Goal: Task Accomplishment & Management: Use online tool/utility

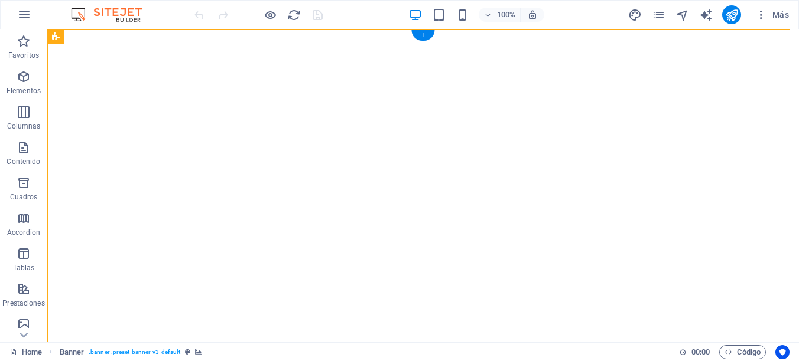
select select "vh"
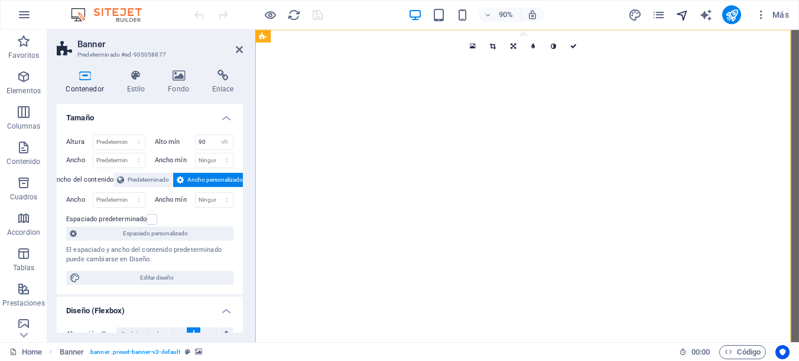
click at [682, 18] on icon "navigator" at bounding box center [682, 15] width 14 height 14
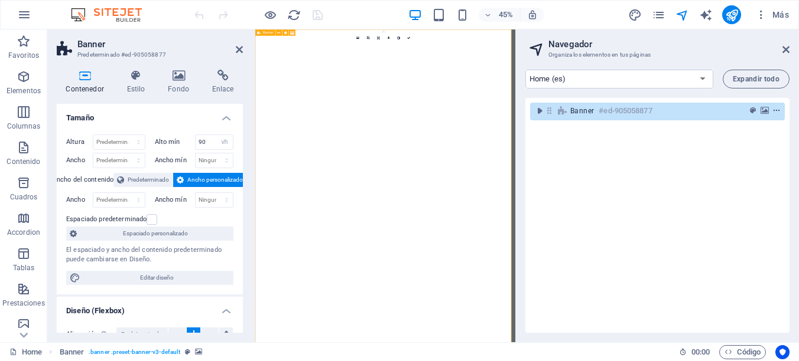
click at [774, 111] on icon "context-menu" at bounding box center [776, 111] width 8 height 8
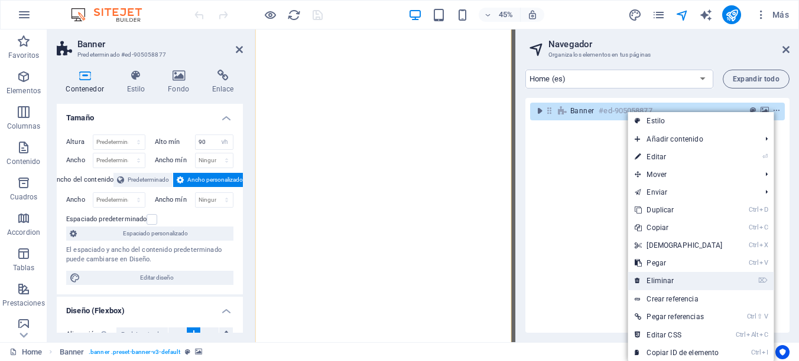
click at [653, 278] on link "⌦ Eliminar" at bounding box center [678, 281] width 102 height 18
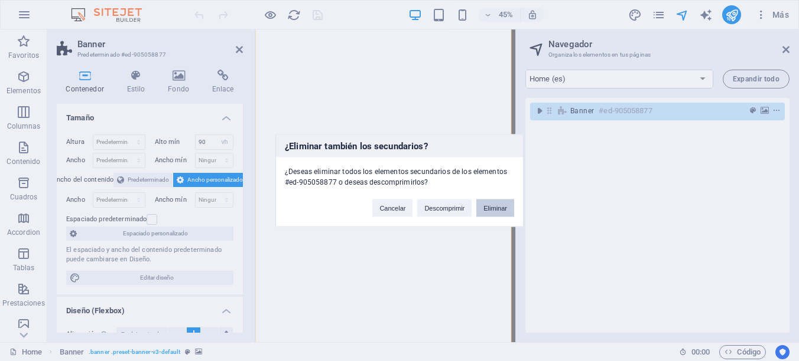
click at [486, 208] on button "Eliminar" at bounding box center [495, 209] width 38 height 18
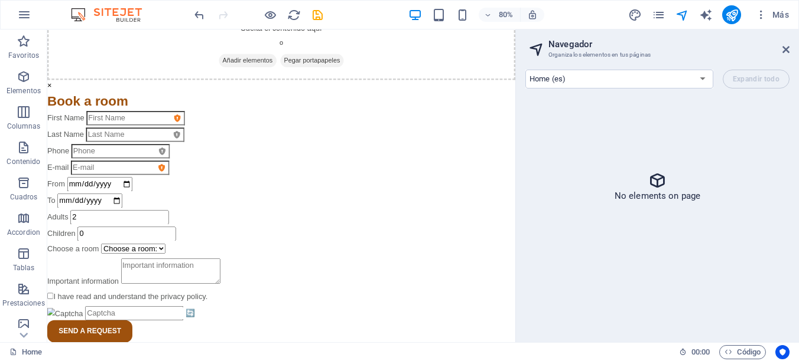
scroll to position [21, 0]
click at [732, 354] on span "Código" at bounding box center [742, 353] width 36 height 14
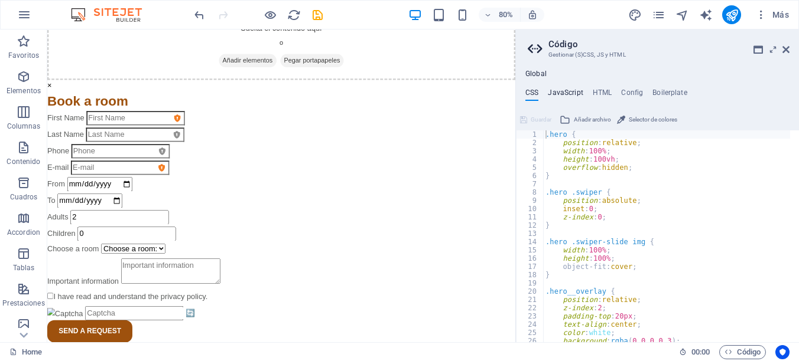
click at [559, 92] on h4 "JavaScript" at bounding box center [565, 95] width 35 height 13
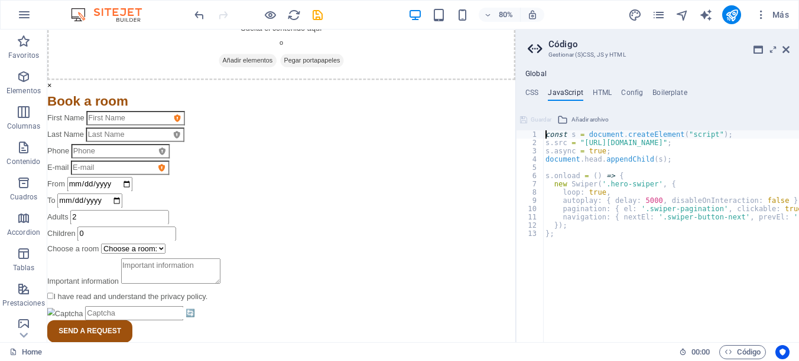
type textarea "}); };"
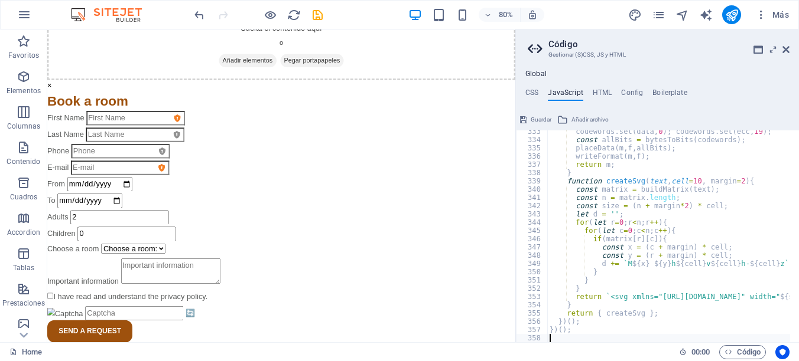
scroll to position [2748, 0]
click at [539, 119] on span "Guardar" at bounding box center [540, 120] width 21 height 14
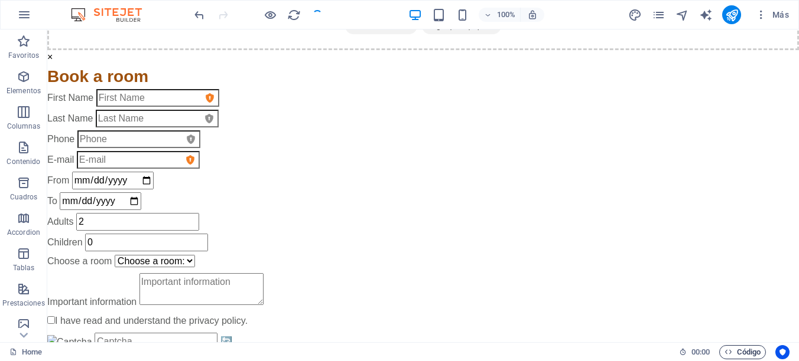
click at [728, 354] on icon "button" at bounding box center [728, 352] width 8 height 8
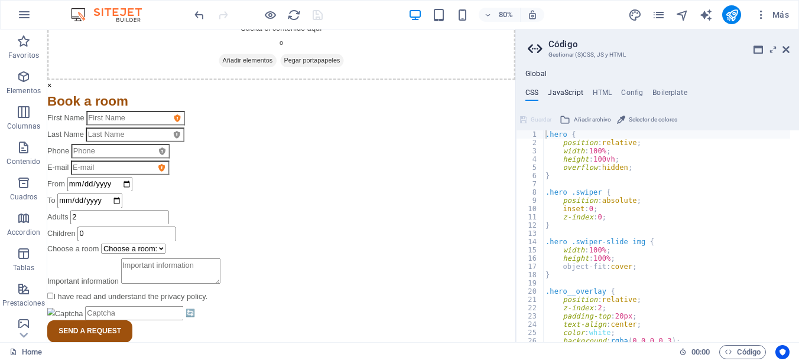
click at [575, 89] on h4 "JavaScript" at bounding box center [565, 95] width 35 height 13
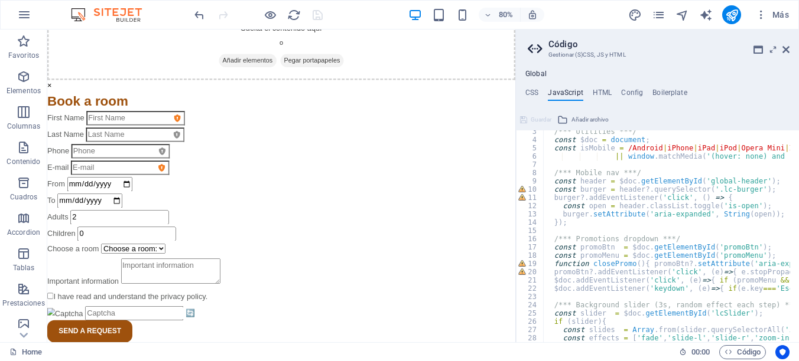
scroll to position [0, 0]
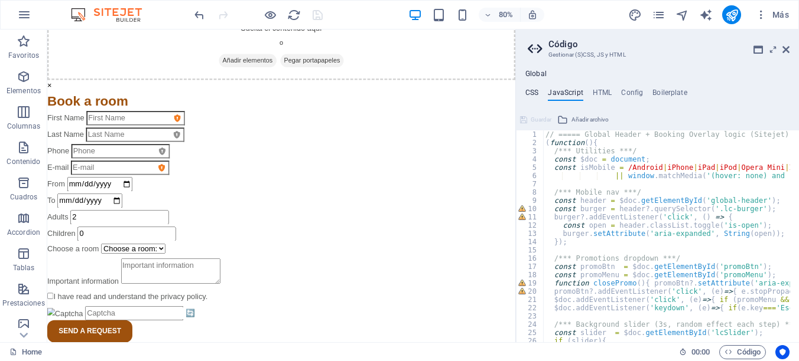
click at [533, 90] on h4 "CSS" at bounding box center [531, 95] width 13 height 13
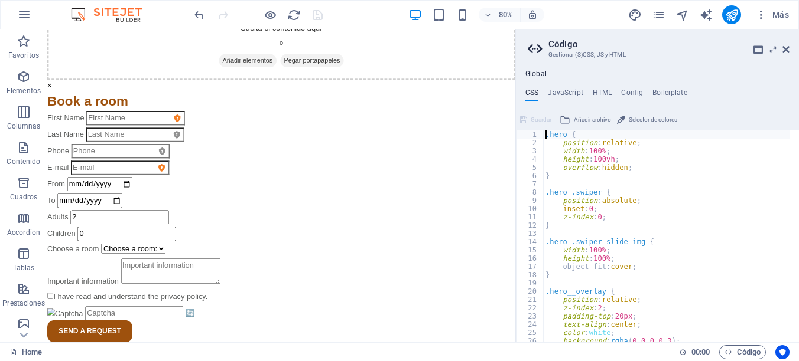
click at [651, 190] on div ".hero { position : relative ; width : 100% ; height : 100vh ; overflow : hidden…" at bounding box center [666, 245] width 247 height 229
type textarea "@include banner-v3(); }"
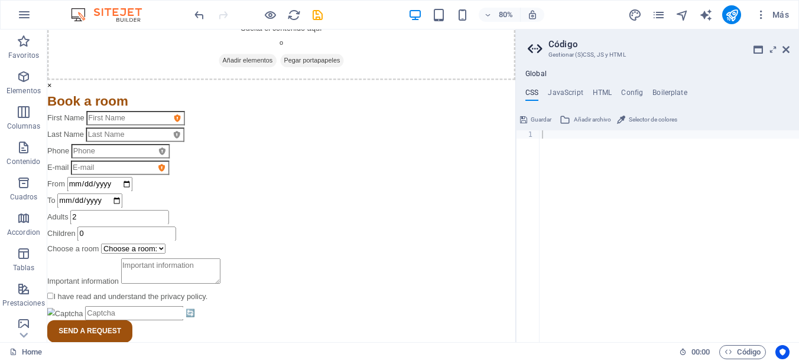
click at [598, 200] on div at bounding box center [668, 245] width 259 height 229
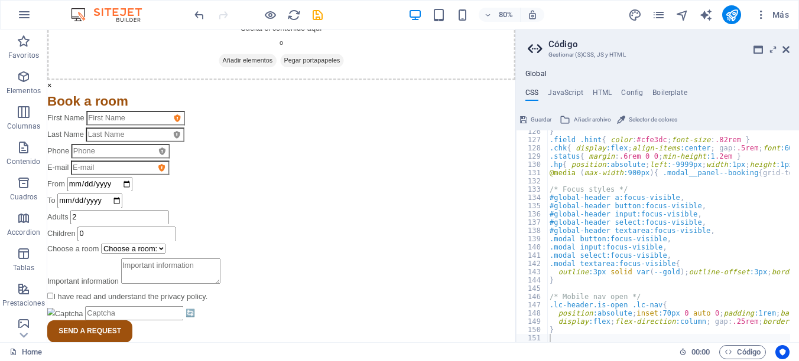
click at [538, 120] on span "Guardar" at bounding box center [540, 120] width 21 height 14
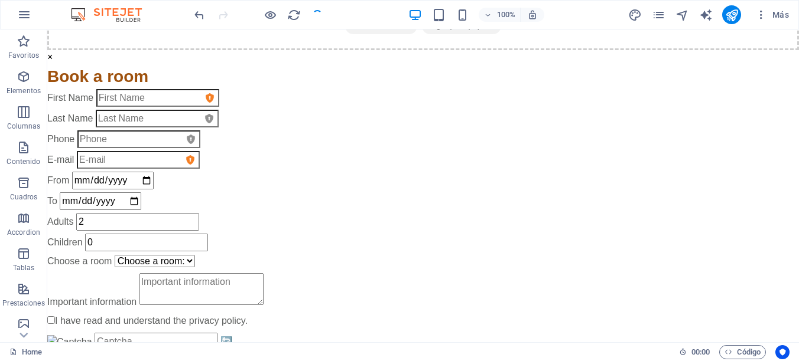
scroll to position [21, 0]
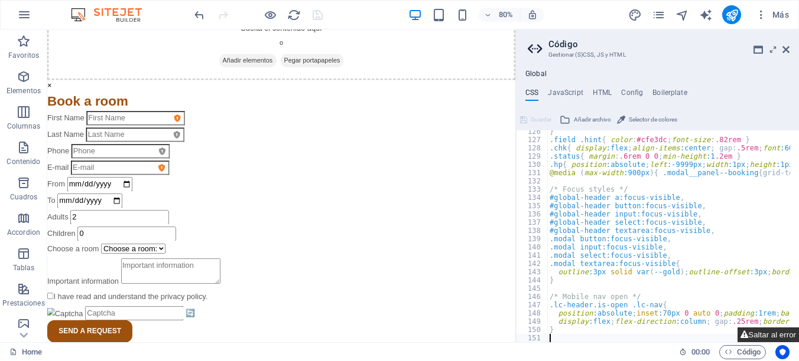
click at [760, 331] on button "Saltar al error" at bounding box center [767, 335] width 61 height 15
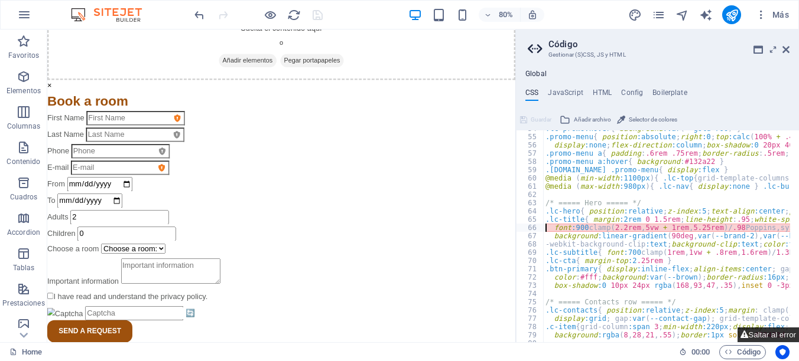
scroll to position [444, 0]
click at [650, 230] on div ".lc-promo:hover { background :var ( --gold-700 ) } .promo-menu { position :abso…" at bounding box center [666, 237] width 247 height 212
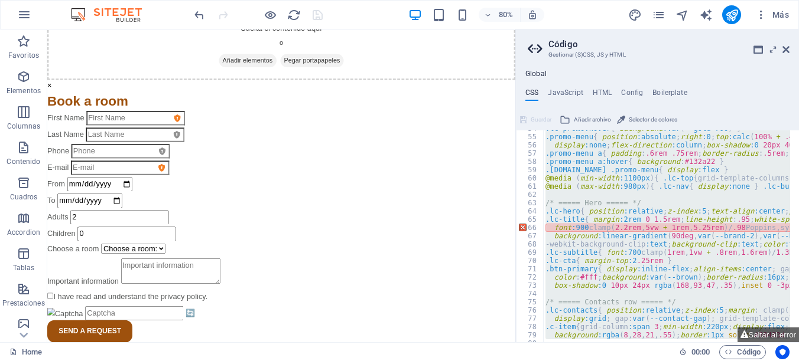
click at [627, 166] on div ".lc-promo:hover { background :var ( --gold-700 ) } .promo-menu { position :abso…" at bounding box center [666, 237] width 247 height 212
drag, startPoint x: 627, startPoint y: 166, endPoint x: 687, endPoint y: 159, distance: 60.6
click at [687, 159] on div ".lc-promo:hover { background :var ( --gold-700 ) } .promo-menu { position :abso…" at bounding box center [666, 237] width 247 height 212
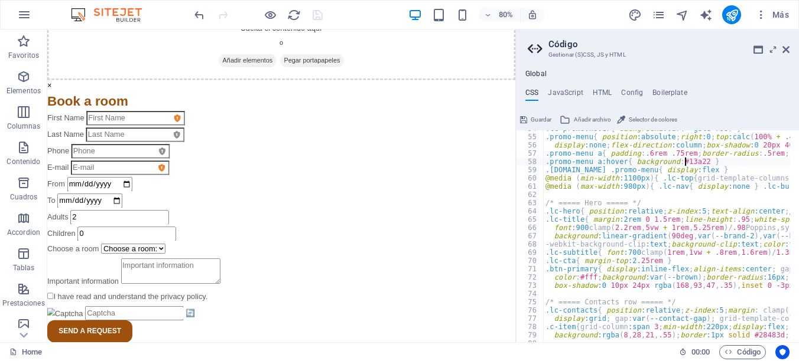
type textarea "}"
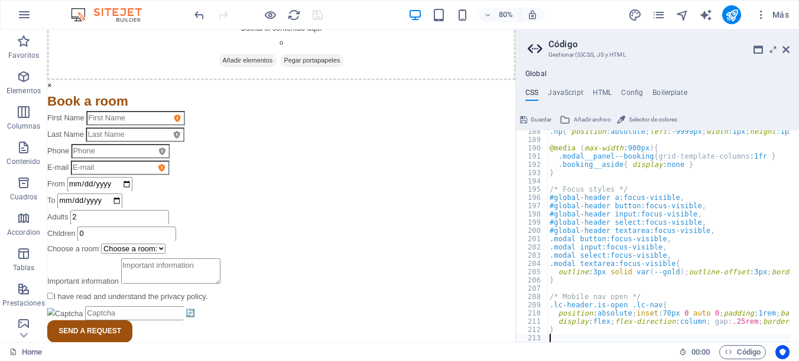
scroll to position [1549, 0]
click at [550, 116] on span "Guardar" at bounding box center [540, 120] width 21 height 14
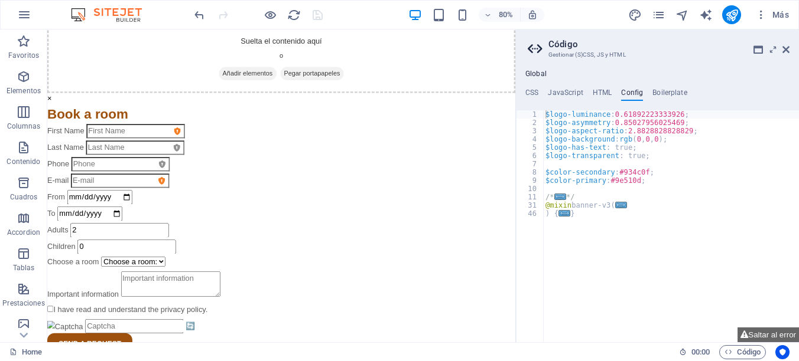
scroll to position [0, 0]
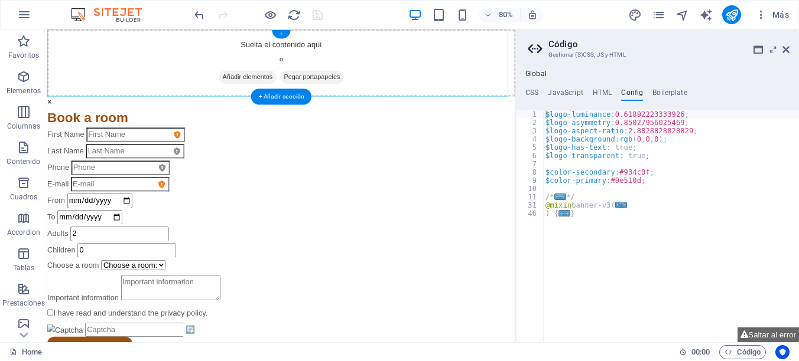
click at [282, 32] on div "+" at bounding box center [281, 34] width 18 height 8
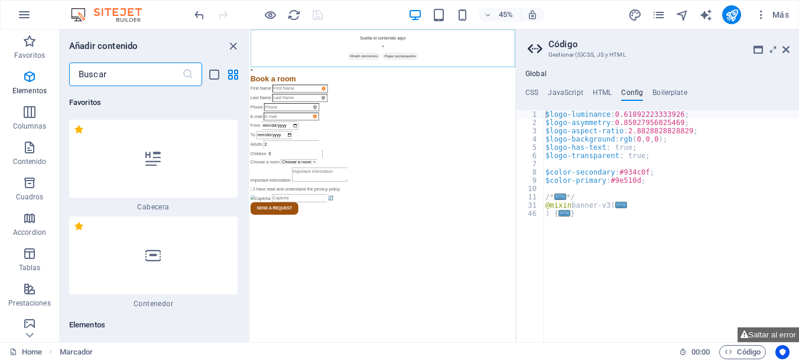
scroll to position [3784, 0]
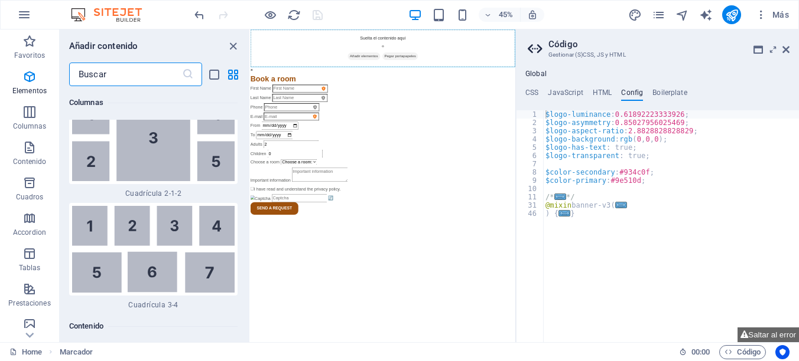
click at [141, 69] on input "text" at bounding box center [125, 75] width 113 height 24
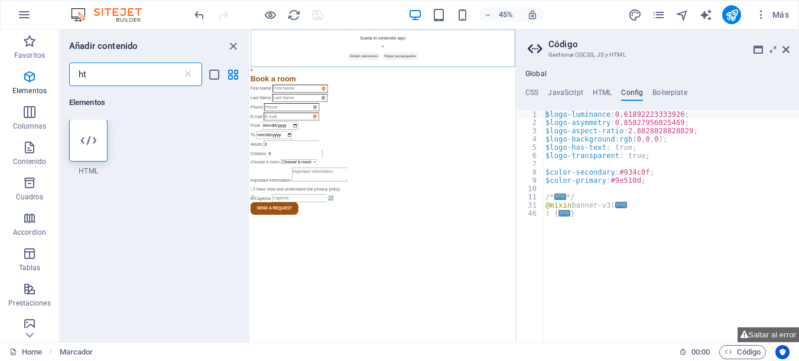
scroll to position [0, 0]
type input "ht"
click at [89, 135] on icon at bounding box center [88, 140] width 15 height 15
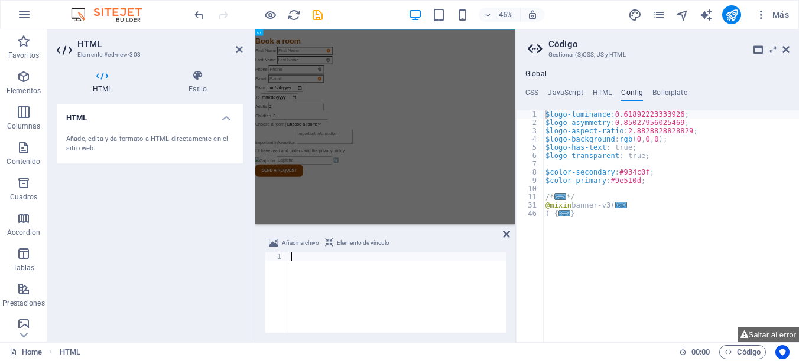
click at [578, 87] on div "Global CSS JavaScript HTML Config Boilerplate 188 189 190 191 192 193 194 195 1…" at bounding box center [657, 206] width 283 height 273
click at [572, 87] on div "Global CSS JavaScript HTML Config Boilerplate 188 189 190 191 192 193 194 195 1…" at bounding box center [657, 206] width 283 height 273
click at [568, 94] on h4 "JavaScript" at bounding box center [565, 95] width 35 height 13
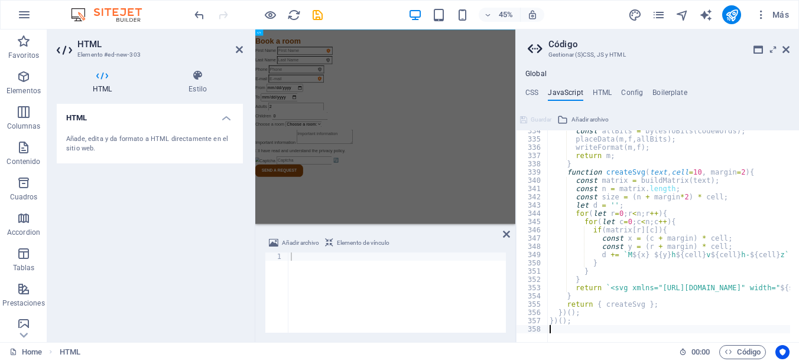
scroll to position [2757, 0]
paste textarea "</body>"
type textarea "</body>"
click at [536, 116] on span "Guardar" at bounding box center [540, 120] width 21 height 14
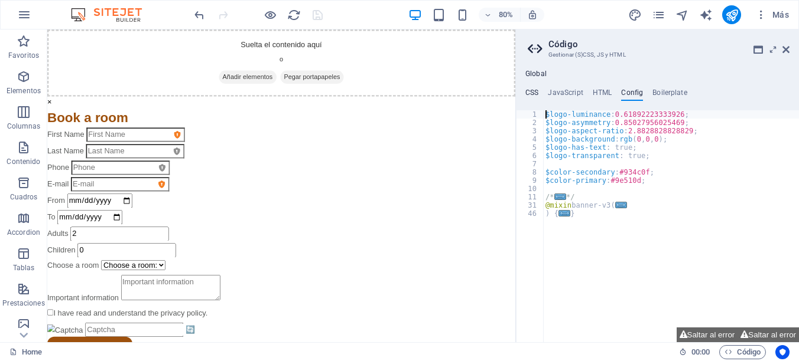
click at [533, 90] on h4 "CSS" at bounding box center [531, 95] width 13 height 13
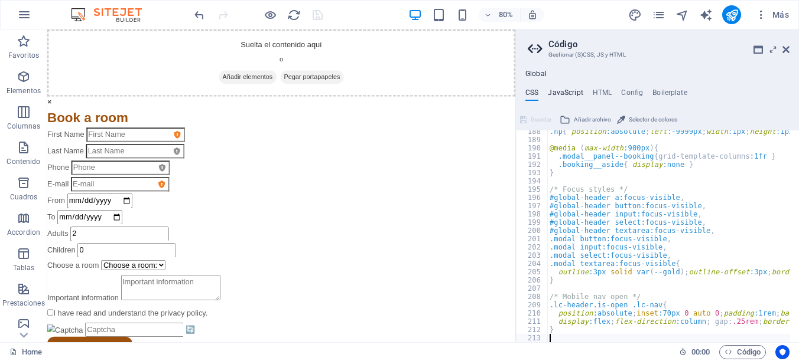
click at [563, 94] on h4 "JavaScript" at bounding box center [565, 95] width 35 height 13
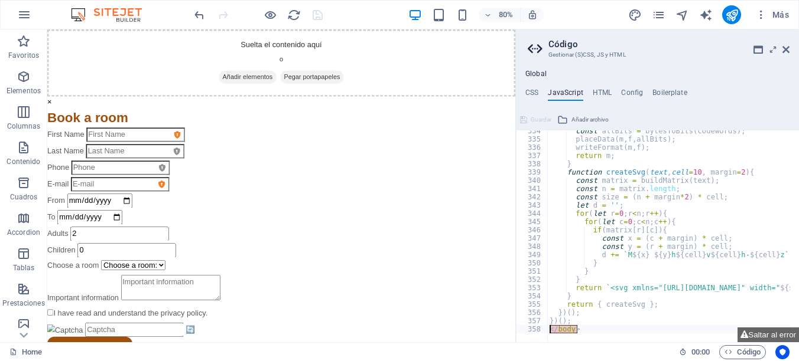
drag, startPoint x: 596, startPoint y: 327, endPoint x: 522, endPoint y: 327, distance: 73.8
click at [522, 327] on div "</body> 334 335 336 337 338 339 340 341 342 343 344 345 346 347 348 349 350 351…" at bounding box center [657, 237] width 283 height 212
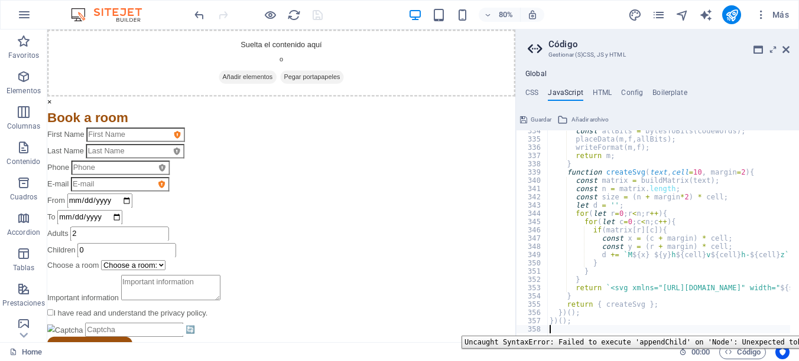
type textarea "})();"
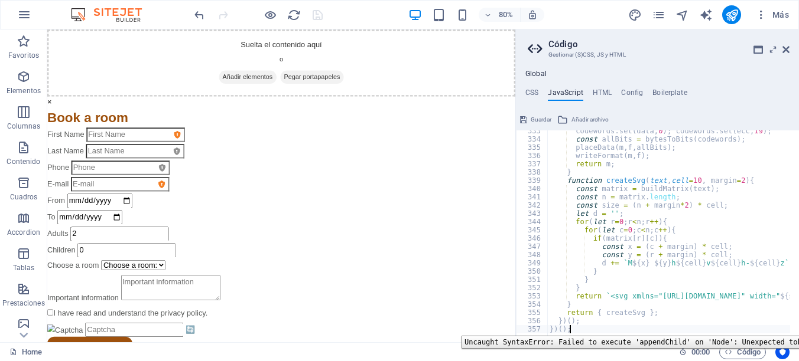
scroll to position [2749, 0]
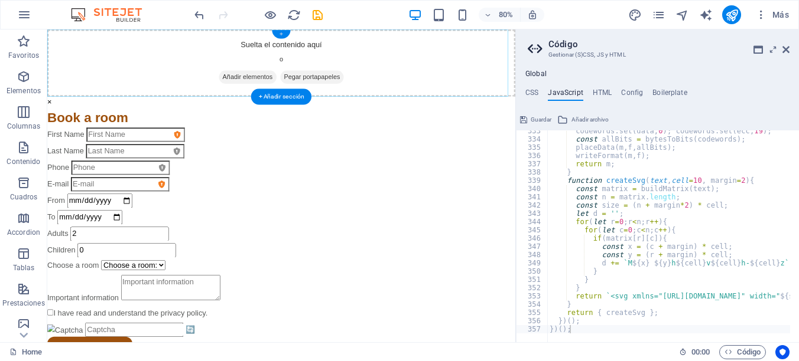
click at [281, 35] on div "+" at bounding box center [281, 34] width 18 height 8
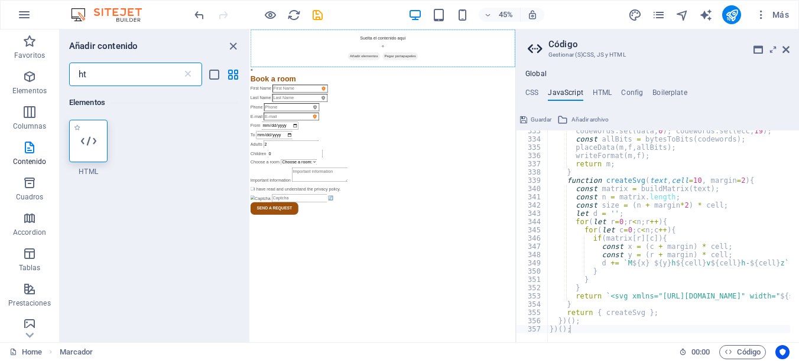
click at [92, 135] on icon at bounding box center [88, 140] width 15 height 15
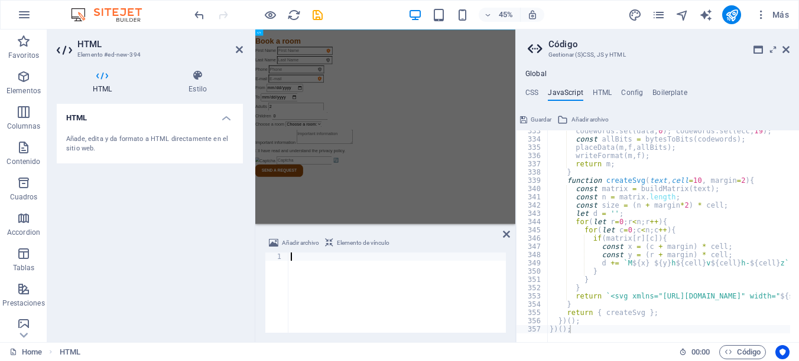
scroll to position [1805, 0]
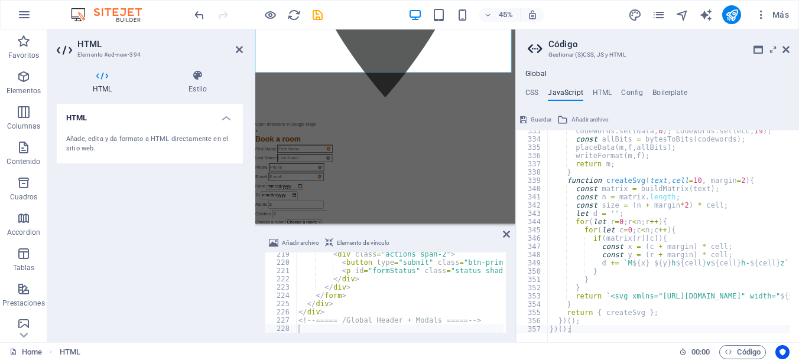
scroll to position [6778, 0]
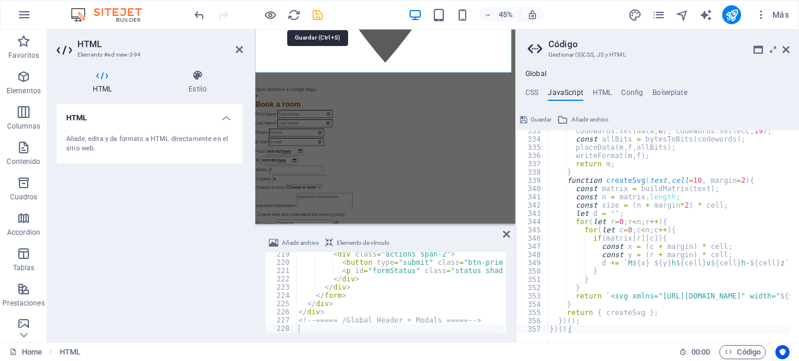
click at [313, 17] on icon "save" at bounding box center [318, 15] width 14 height 14
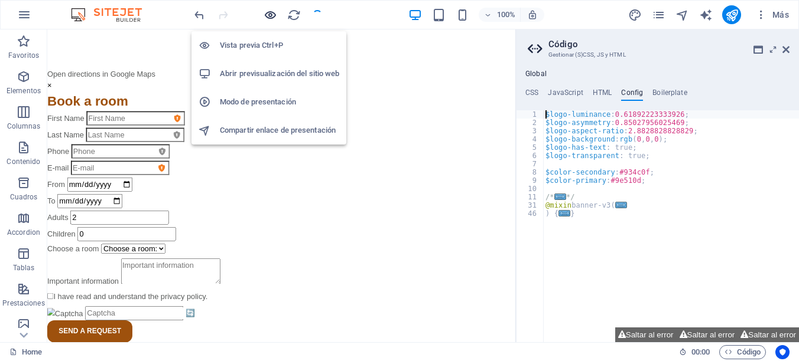
scroll to position [6799, 0]
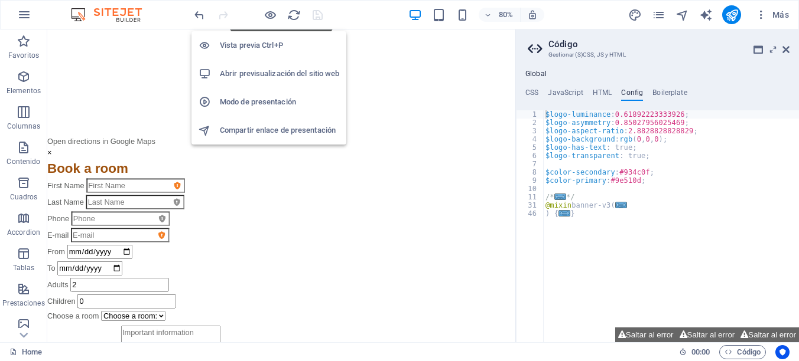
click at [283, 71] on h6 "Abrir previsualización del sitio web" at bounding box center [279, 74] width 119 height 14
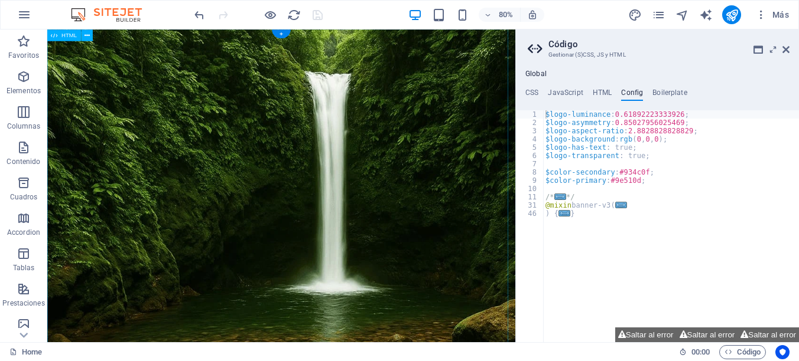
scroll to position [0, 0]
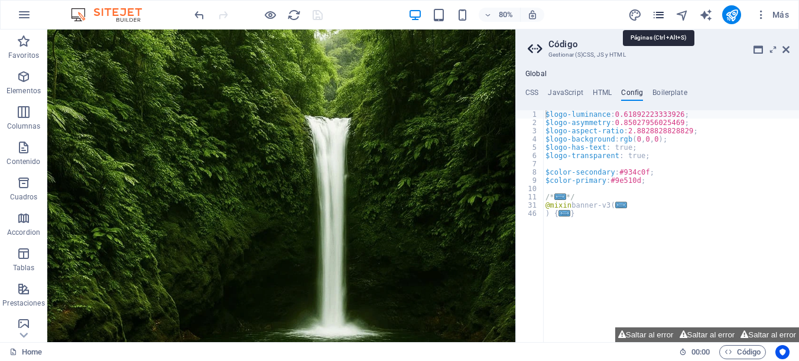
click at [659, 9] on icon "pages" at bounding box center [658, 15] width 14 height 14
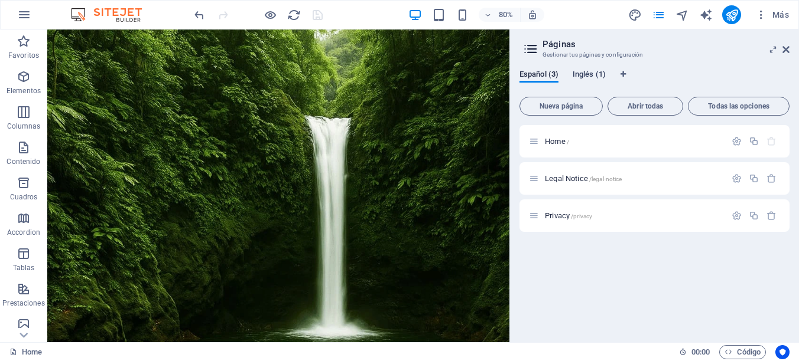
click at [594, 77] on span "Inglés (1)" at bounding box center [588, 75] width 33 height 17
click at [558, 143] on span "Home /" at bounding box center [557, 141] width 24 height 9
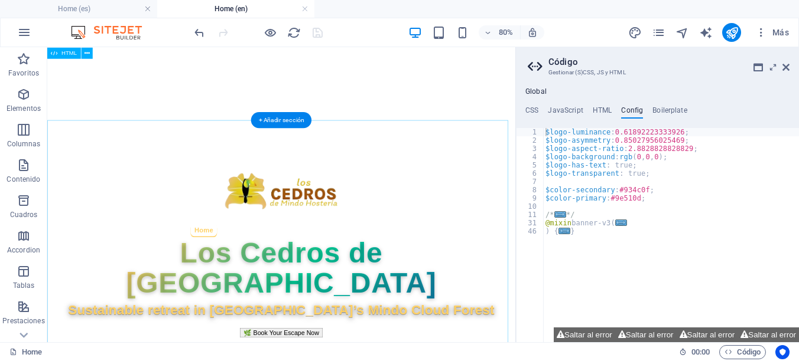
scroll to position [354, 0]
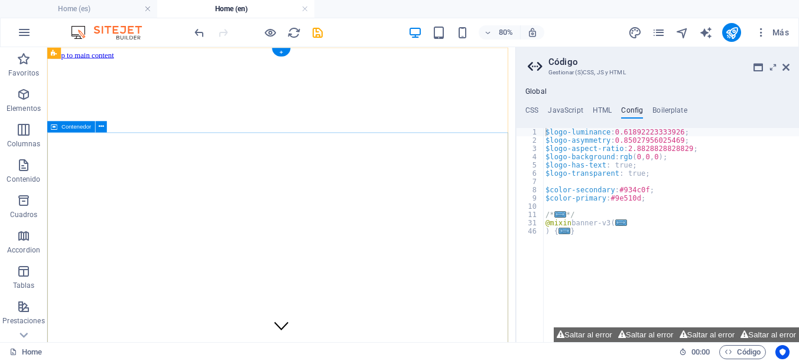
scroll to position [0, 0]
click at [535, 110] on h4 "CSS" at bounding box center [531, 112] width 13 height 13
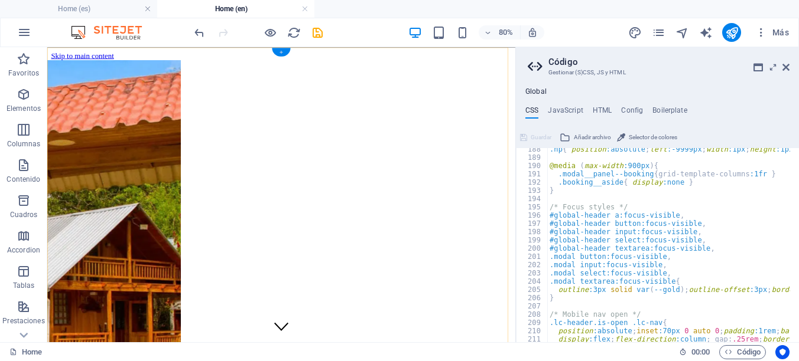
click at [287, 50] on div "+" at bounding box center [281, 52] width 18 height 8
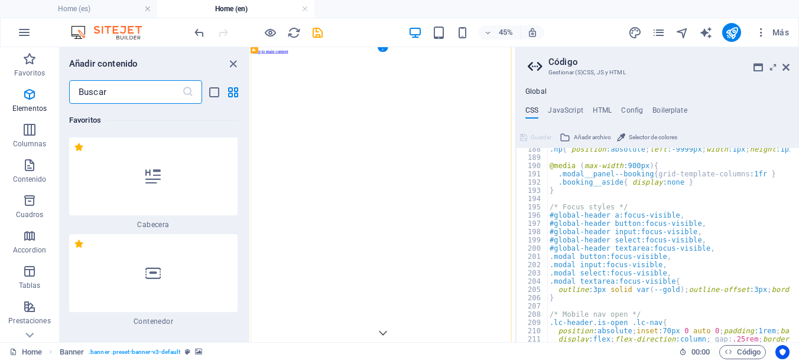
scroll to position [3616, 0]
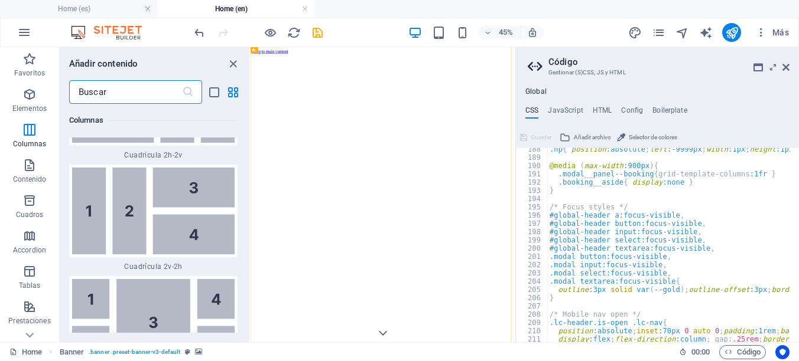
click at [128, 93] on input "text" at bounding box center [125, 92] width 113 height 24
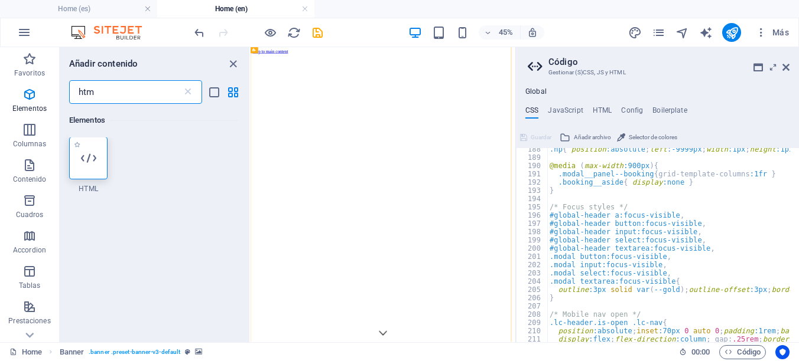
scroll to position [0, 0]
type input "htm"
click at [90, 162] on icon at bounding box center [88, 158] width 15 height 15
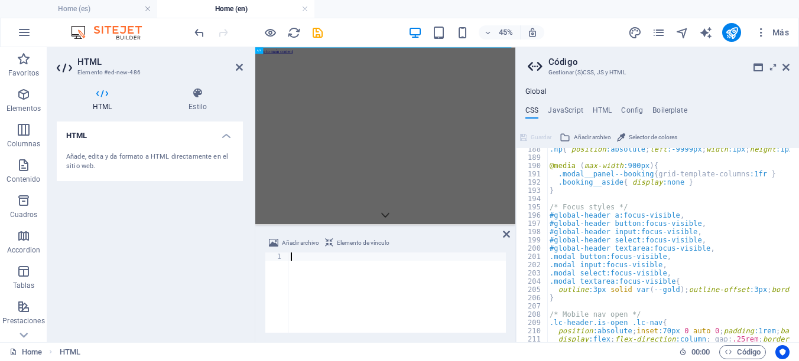
scroll to position [1805, 0]
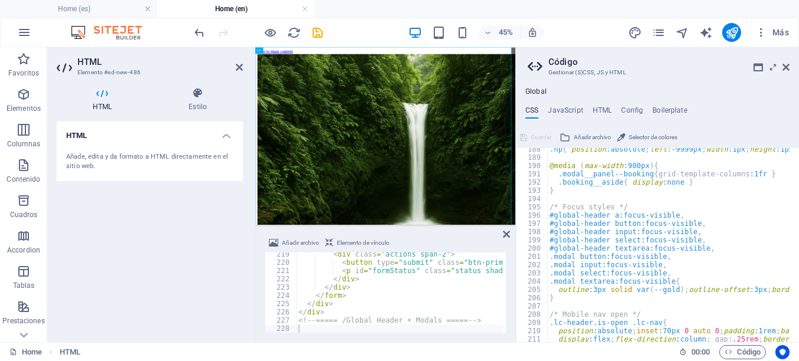
type textarea "}"
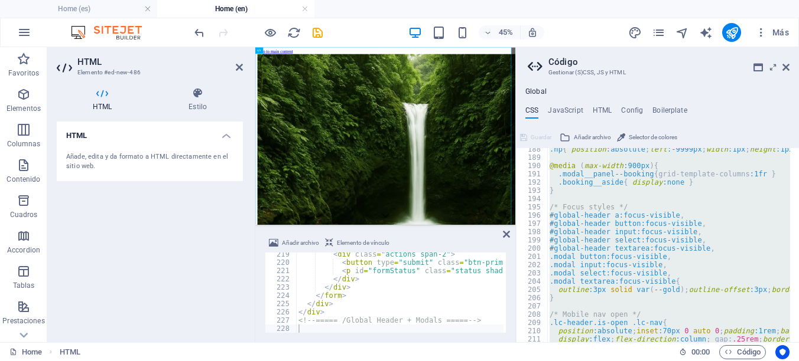
paste textarea
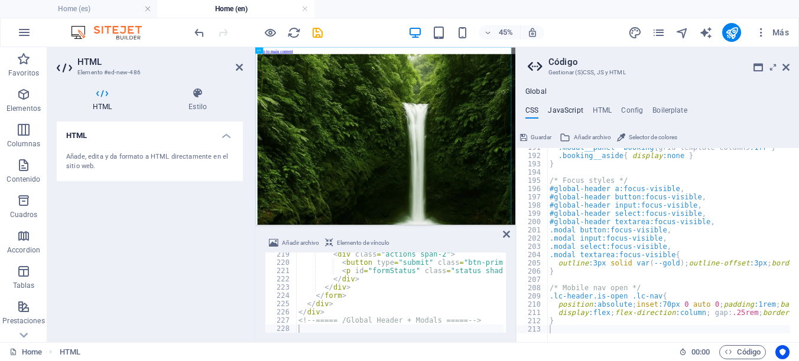
click at [561, 108] on h4 "JavaScript" at bounding box center [565, 112] width 35 height 13
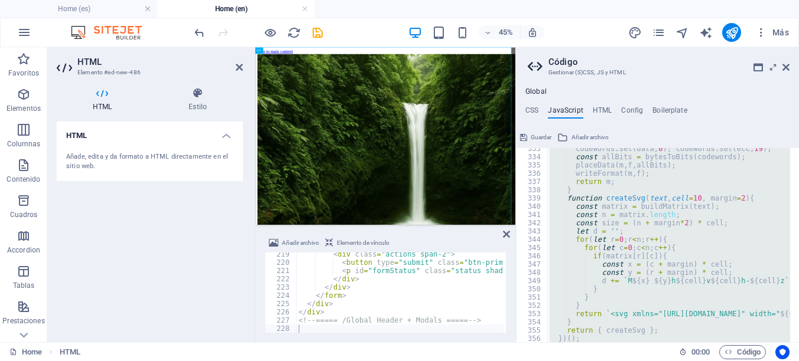
click at [617, 173] on div "codewords . set ( data , 0 ) ; codewords . set ( ecc , 19 ) ; const allBits = b…" at bounding box center [668, 245] width 243 height 194
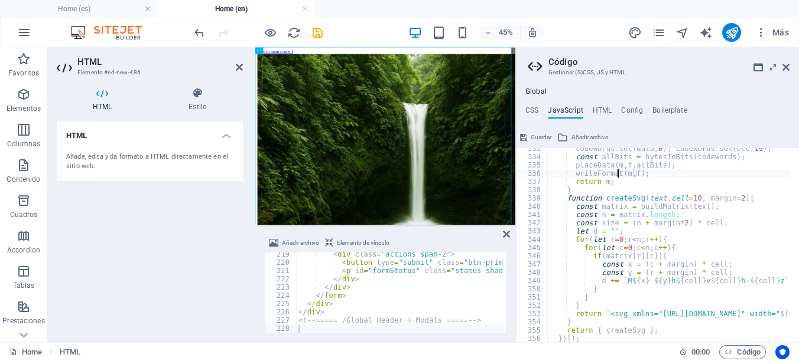
type textarea "})(); })();"
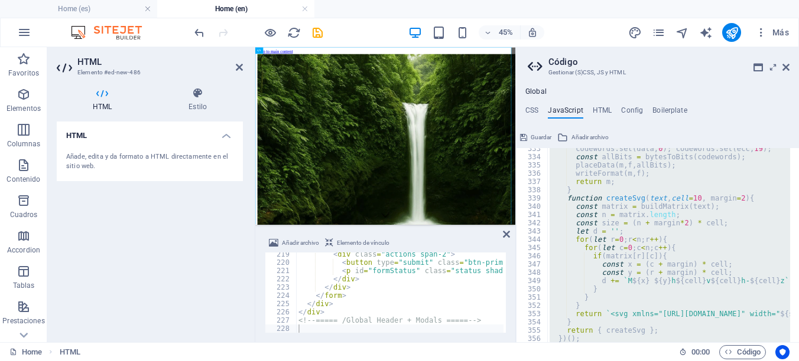
paste textarea
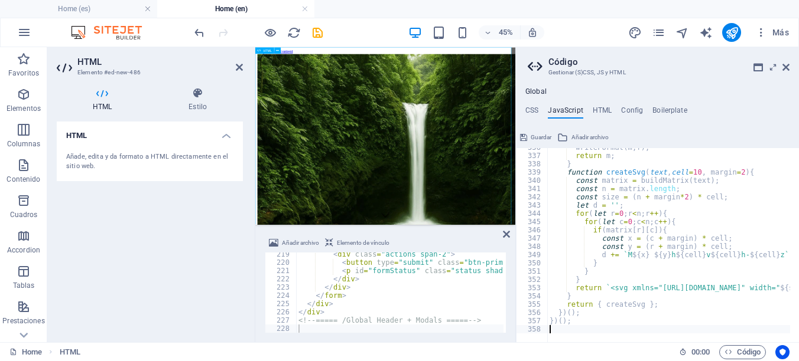
scroll to position [2775, 0]
click at [536, 136] on span "Guardar" at bounding box center [540, 138] width 21 height 14
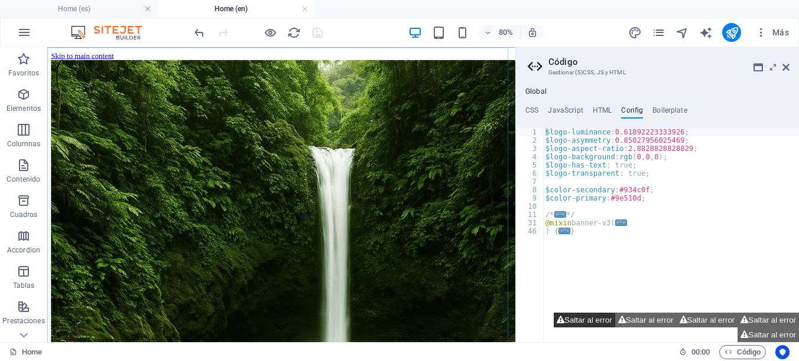
click at [588, 314] on button "Saltar al error" at bounding box center [583, 320] width 61 height 15
click at [626, 319] on button "Saltar al error" at bounding box center [645, 320] width 61 height 15
click at [704, 320] on button "Saltar al error" at bounding box center [706, 320] width 61 height 15
click at [748, 320] on button "Saltar al error" at bounding box center [767, 320] width 61 height 15
click at [749, 334] on button "Saltar al error" at bounding box center [767, 335] width 61 height 15
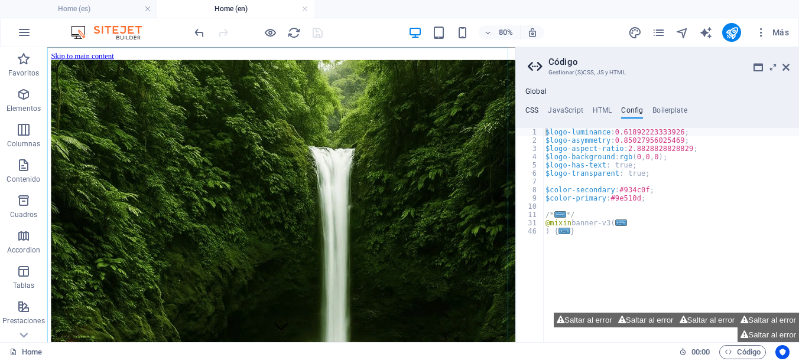
click at [532, 110] on h4 "CSS" at bounding box center [531, 112] width 13 height 13
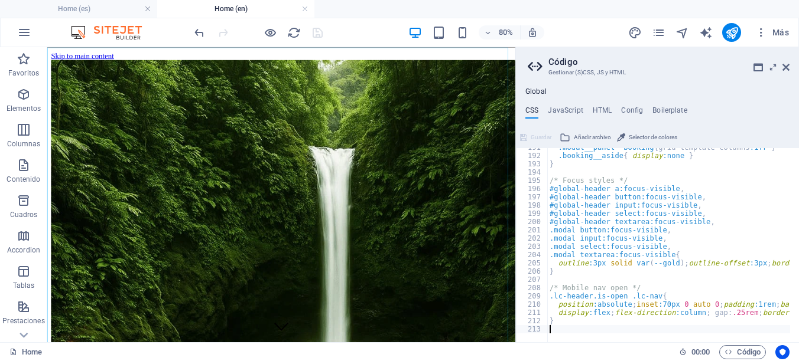
click at [569, 104] on div "Global CSS JavaScript HTML Config Boilerplate 191 192 193 194 195 196 197 198 1…" at bounding box center [657, 214] width 283 height 255
click at [566, 111] on h4 "JavaScript" at bounding box center [565, 112] width 35 height 13
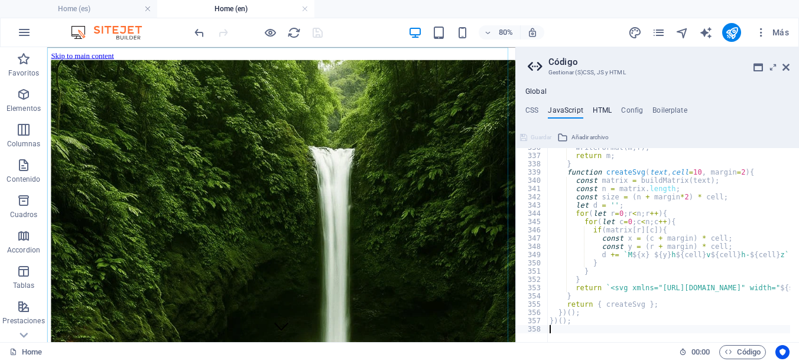
click at [601, 113] on h4 "HTML" at bounding box center [601, 112] width 19 height 13
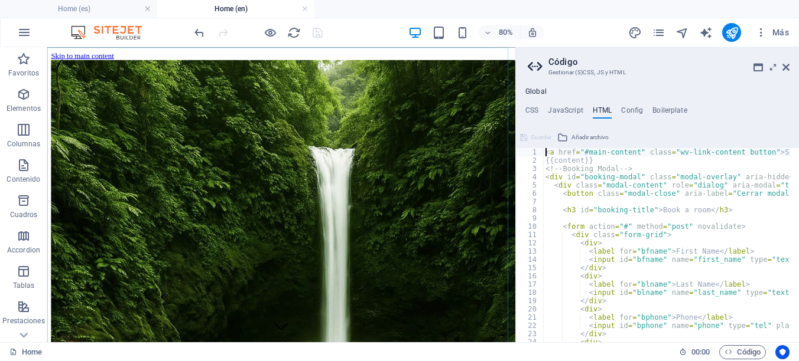
click at [621, 168] on div "< a href = "#main-content" class = "wv-link-content button" > Skip to main cont…" at bounding box center [782, 249] width 478 height 202
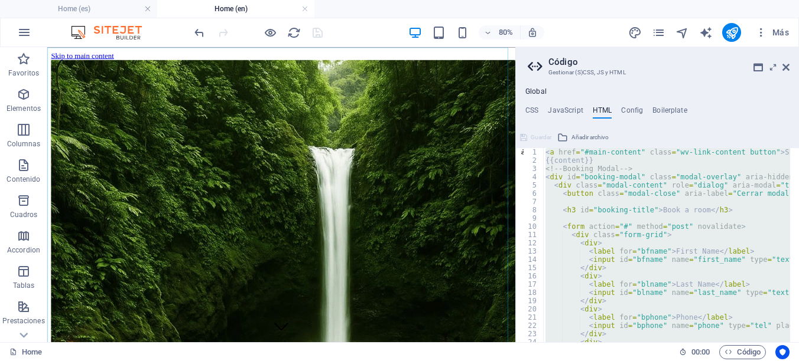
click at [621, 168] on div "< a href = "#main-content" class = "wv-link-content button" > Skip to main cont…" at bounding box center [666, 245] width 247 height 194
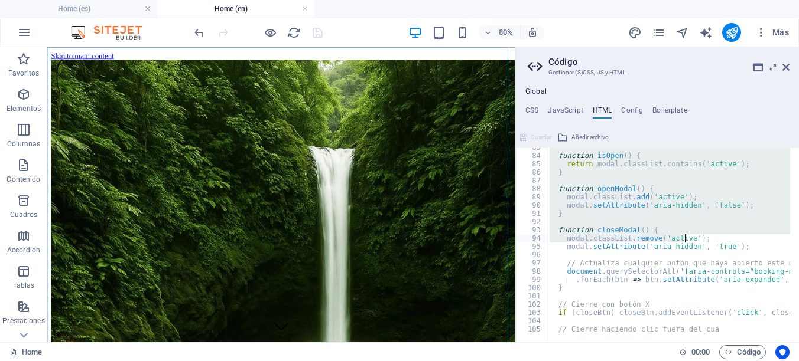
scroll to position [683, 0]
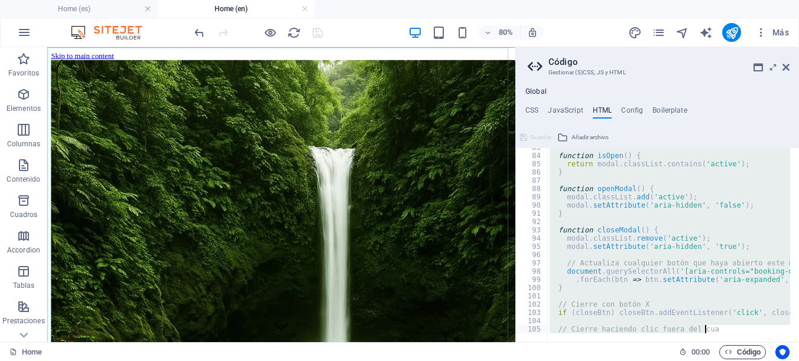
drag, startPoint x: 546, startPoint y: 168, endPoint x: 758, endPoint y: 345, distance: 276.3
click at [758, 343] on div "Home (es) Home (en) Favoritos Elementos Columnas Contenido [PERSON_NAME] Accord…" at bounding box center [399, 194] width 799 height 295
type textarea "// Cierre haciendo clic fuera del cua"
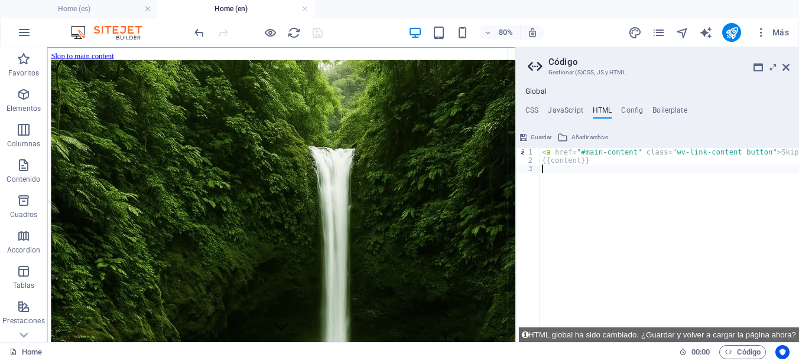
click at [535, 133] on span "Guardar" at bounding box center [540, 138] width 21 height 14
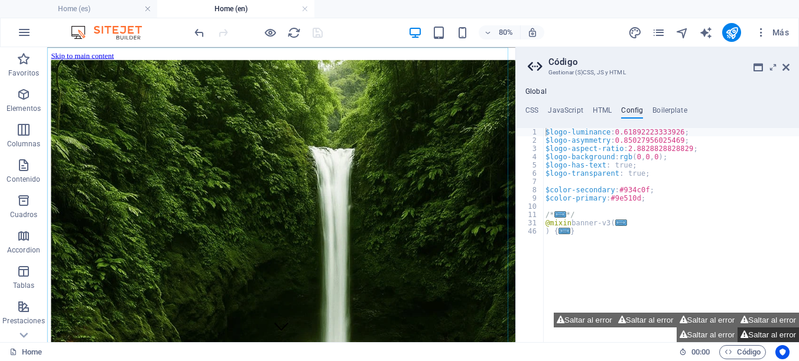
click at [771, 331] on button "Saltar al error" at bounding box center [767, 335] width 61 height 15
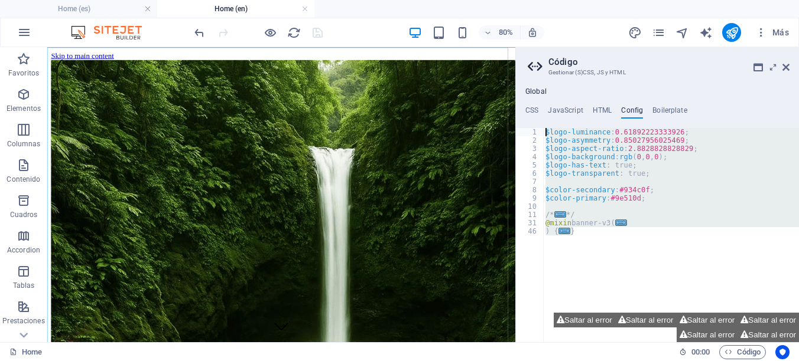
drag, startPoint x: 701, startPoint y: 266, endPoint x: 537, endPoint y: 127, distance: 214.6
click at [537, 127] on div "CSS JavaScript HTML Config Boilerplate 191 192 193 194 195 196 197 198 199 200 …" at bounding box center [657, 224] width 283 height 236
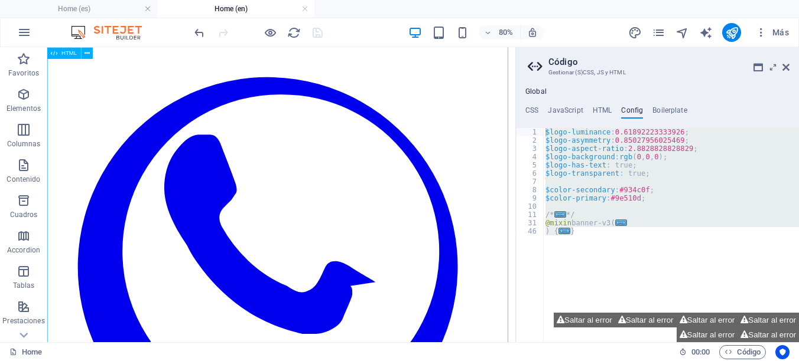
scroll to position [4961, 0]
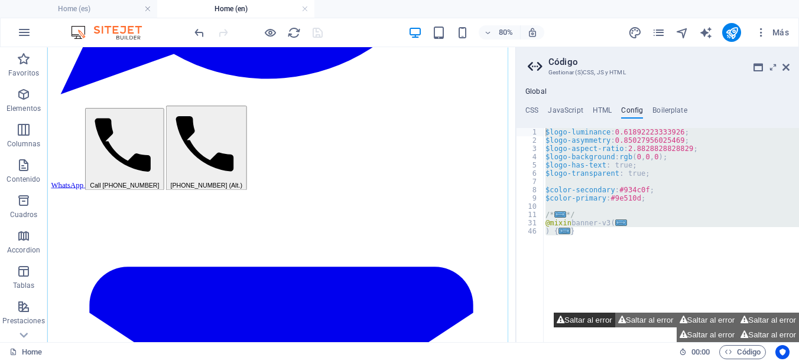
click at [592, 320] on button "Saltar al error" at bounding box center [583, 320] width 61 height 15
type textarea "$logo-luminance: 0.61892223333926;"
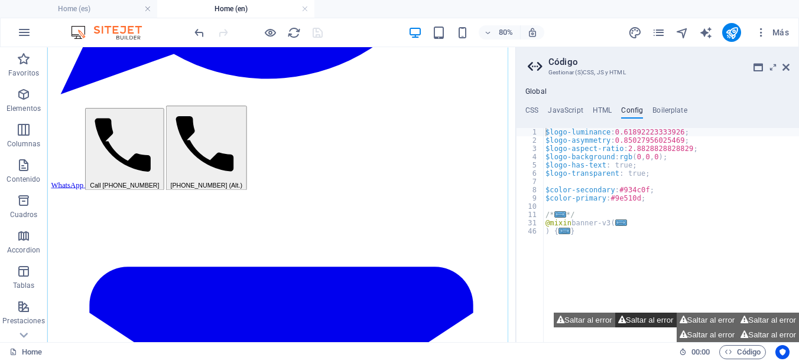
click at [626, 318] on button "Saltar al error" at bounding box center [645, 320] width 61 height 15
click at [693, 319] on button "Saltar al error" at bounding box center [706, 320] width 61 height 15
click at [745, 315] on button "Saltar al error" at bounding box center [767, 320] width 61 height 15
click at [757, 330] on button "Saltar al error" at bounding box center [767, 335] width 61 height 15
click at [710, 336] on button "Saltar al error" at bounding box center [706, 335] width 61 height 15
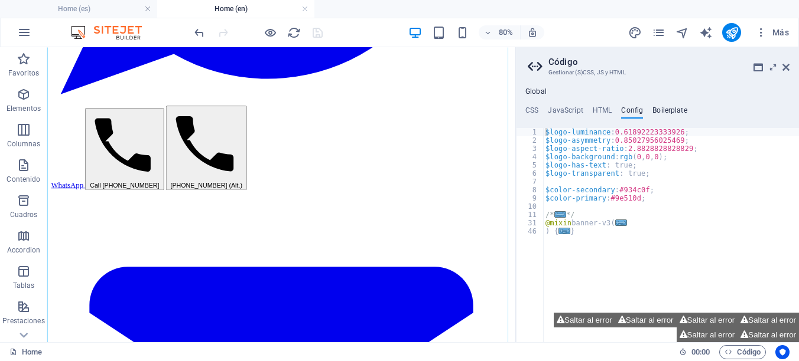
click at [662, 107] on h4 "Boilerplate" at bounding box center [669, 112] width 35 height 13
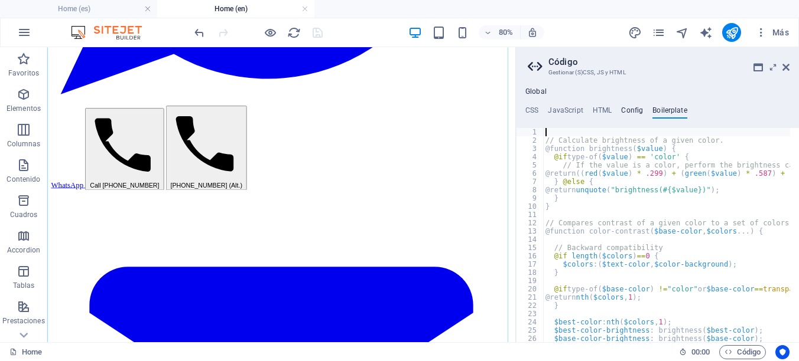
click at [634, 108] on h4 "Config" at bounding box center [632, 112] width 22 height 13
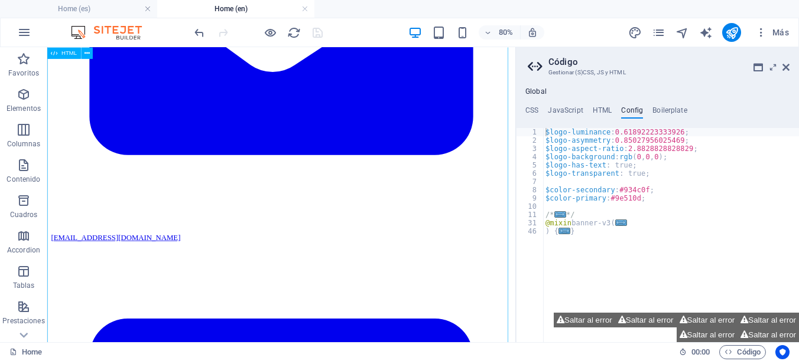
scroll to position [5493, 0]
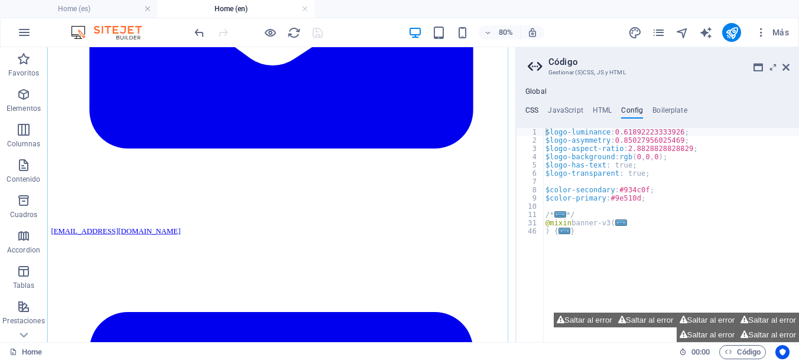
click at [533, 109] on h4 "CSS" at bounding box center [531, 112] width 13 height 13
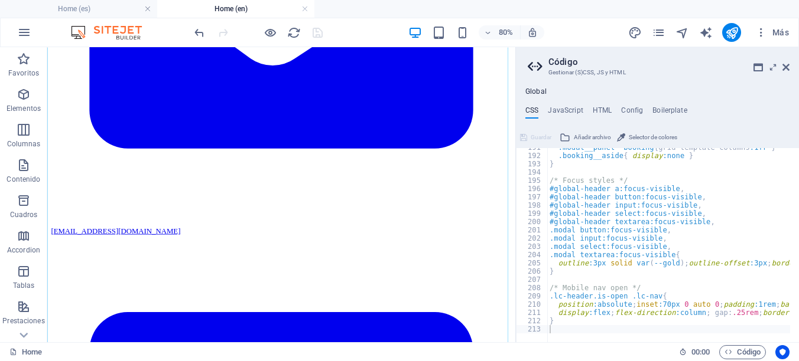
type textarea "}"
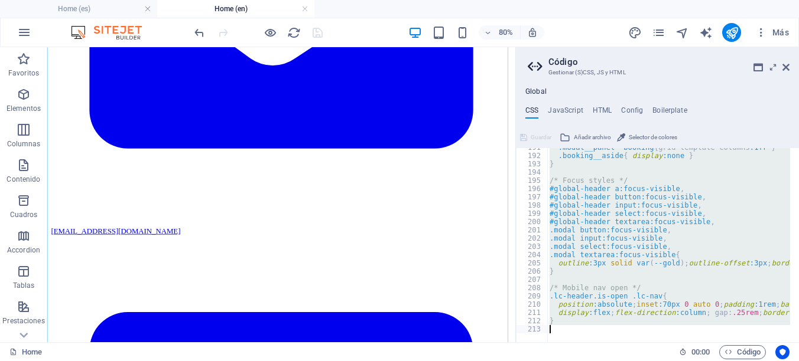
paste textarea
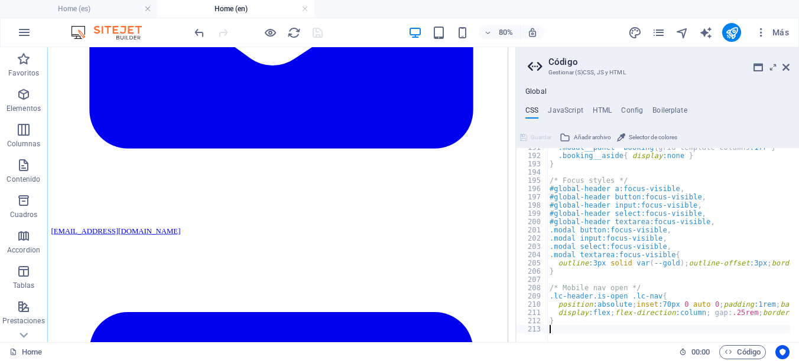
scroll to position [1576, 0]
type textarea "}"
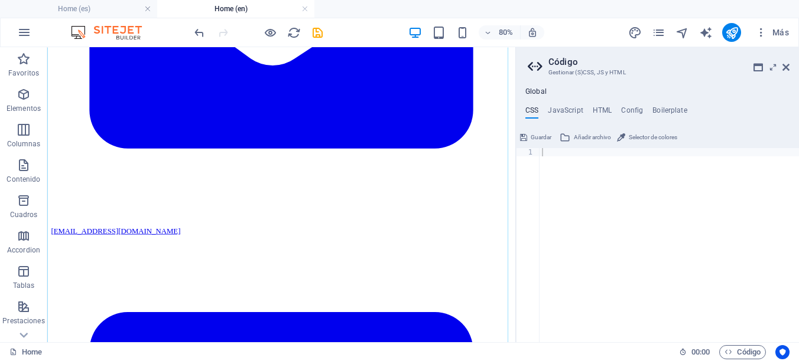
click at [568, 170] on div at bounding box center [668, 253] width 259 height 211
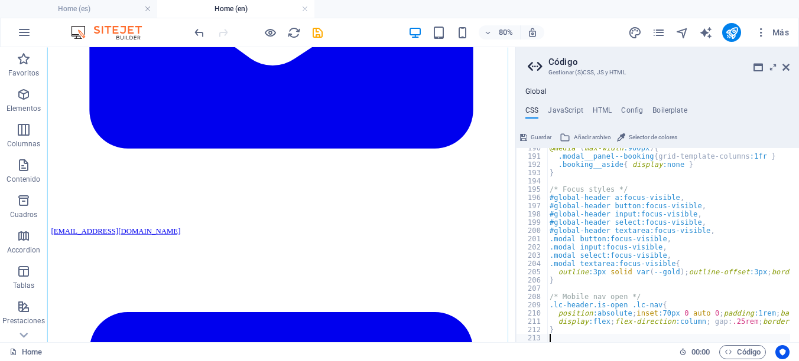
scroll to position [1567, 0]
click at [600, 108] on h4 "HTML" at bounding box center [601, 112] width 19 height 13
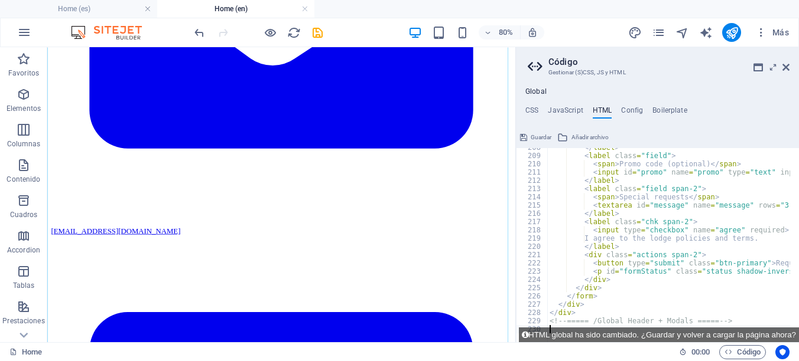
scroll to position [1716, 0]
click at [630, 108] on h4 "Config" at bounding box center [632, 112] width 22 height 13
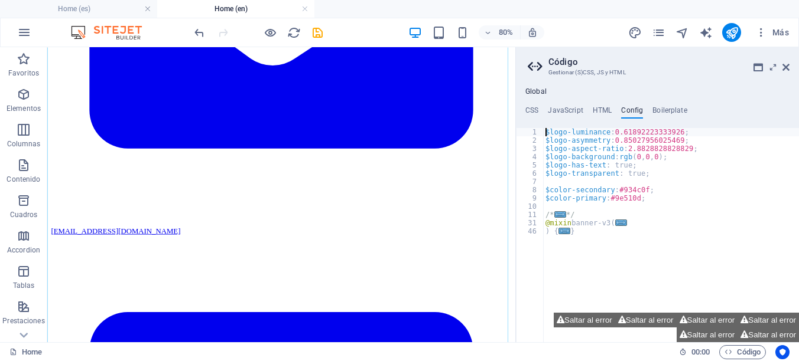
click at [616, 194] on div "$logo-luminance : 0.61892223333926 ; $logo-asymmetry : 0.85027956025469 ; $logo…" at bounding box center [671, 243] width 256 height 231
type textarea "} }"
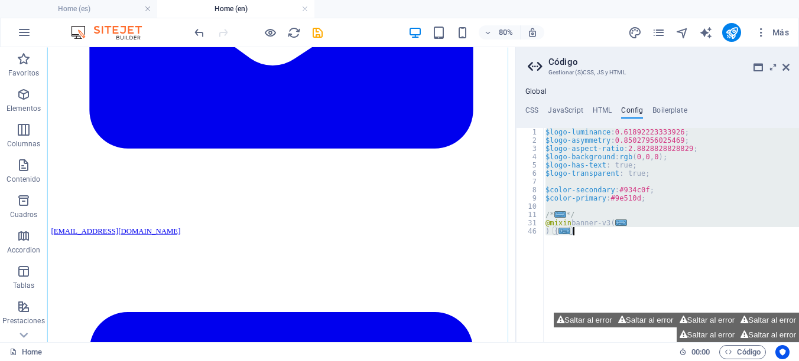
paste textarea
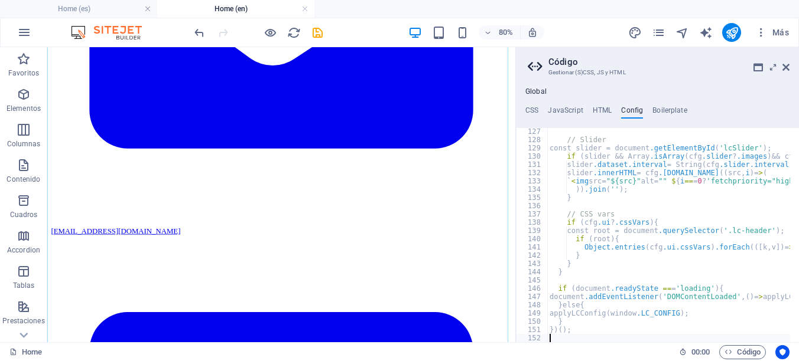
scroll to position [1042, 0]
click at [673, 109] on h4 "Boilerplate" at bounding box center [669, 112] width 35 height 13
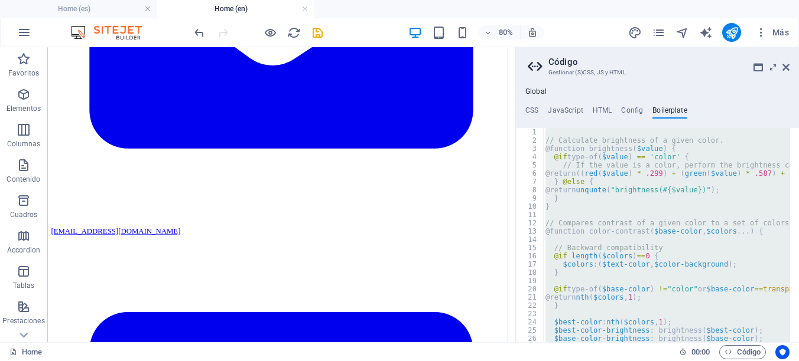
click at [610, 207] on div "// Calculate brightness of a given color. @function brightness ( $value ) { @if…" at bounding box center [666, 235] width 247 height 214
click at [609, 181] on div "// Calculate brightness of a given color. @function brightness ( $value ) { @if…" at bounding box center [666, 235] width 247 height 214
type textarea "} @else {"
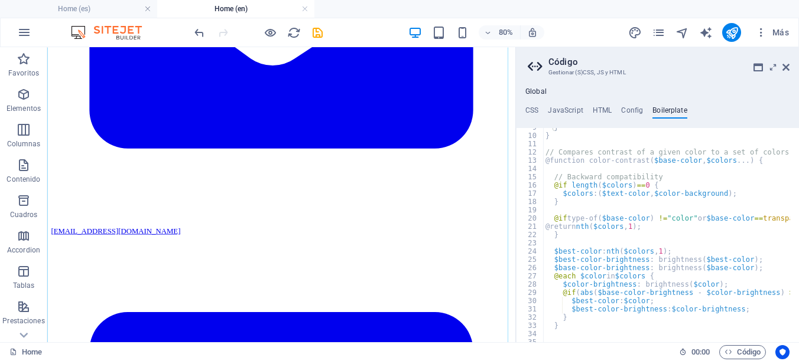
scroll to position [40, 0]
click at [535, 107] on h4 "CSS" at bounding box center [531, 112] width 13 height 13
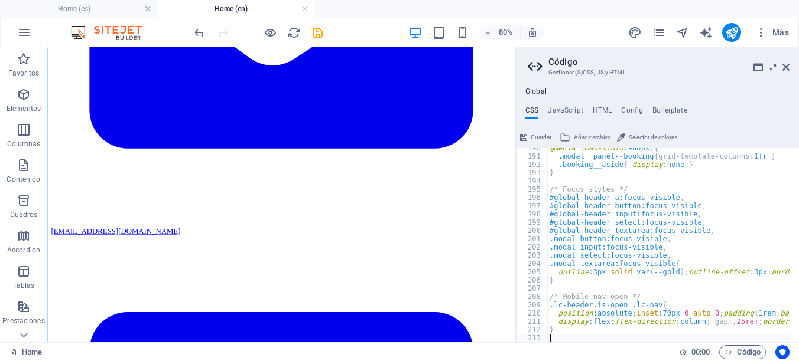
click at [536, 136] on span "Guardar" at bounding box center [540, 138] width 21 height 14
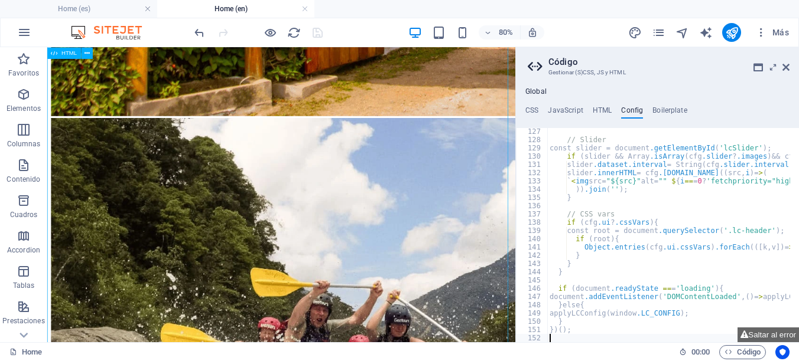
scroll to position [2776, 0]
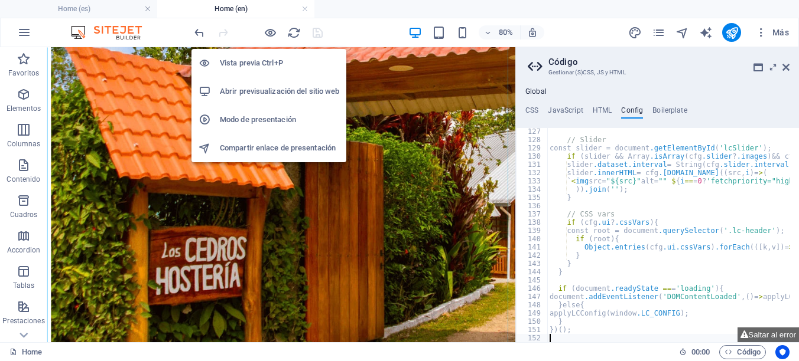
click at [273, 91] on h6 "Abrir previsualización del sitio web" at bounding box center [279, 91] width 119 height 14
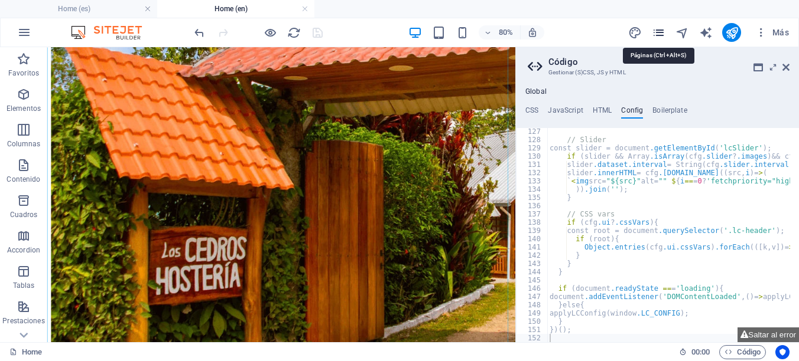
click at [658, 32] on icon "pages" at bounding box center [658, 33] width 14 height 14
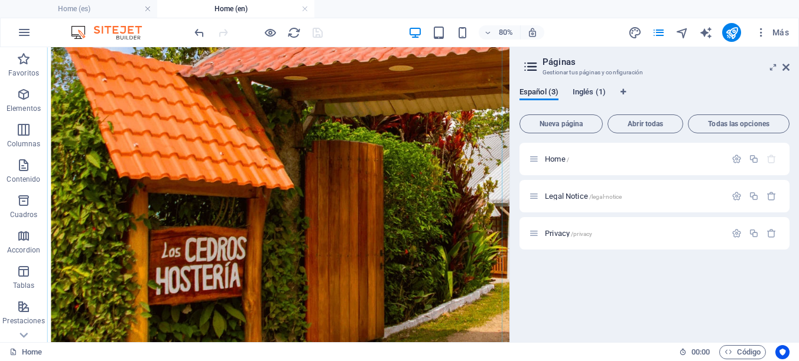
click at [588, 90] on span "Inglés (1)" at bounding box center [588, 93] width 33 height 17
click at [553, 154] on div "Home /" at bounding box center [627, 159] width 197 height 14
click at [553, 161] on span "Home /" at bounding box center [557, 159] width 24 height 9
click at [746, 346] on span "Código" at bounding box center [742, 353] width 36 height 14
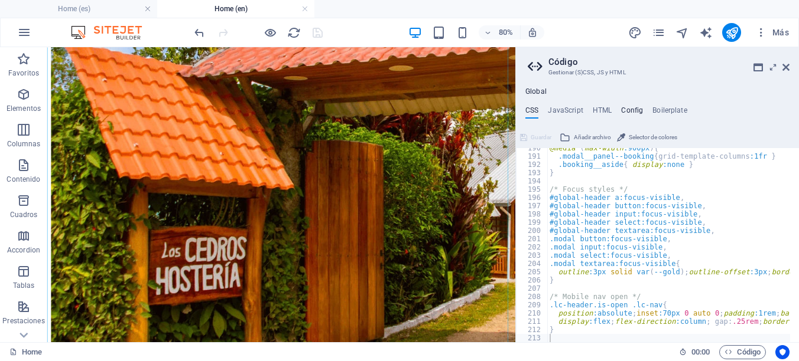
click at [631, 106] on h4 "Config" at bounding box center [632, 112] width 22 height 13
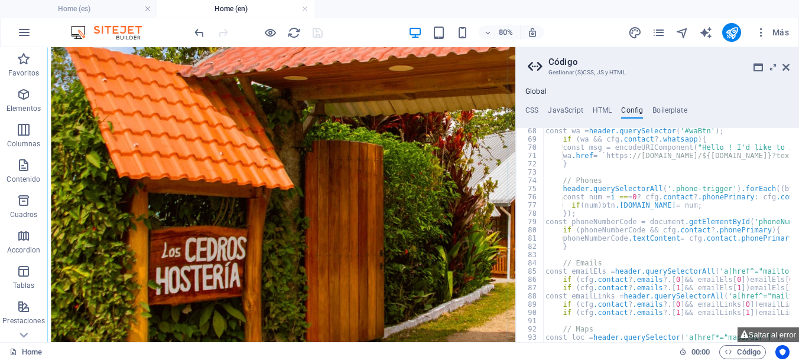
scroll to position [520, 0]
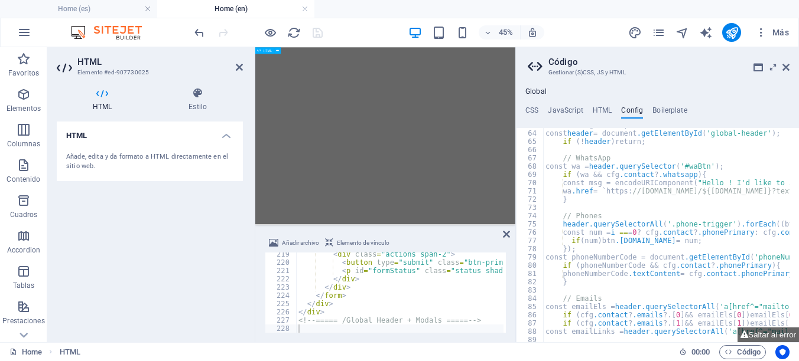
scroll to position [7147, 0]
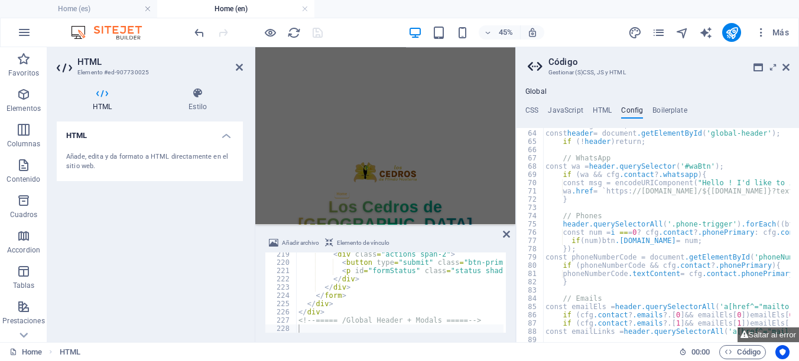
type textarea "</div>"
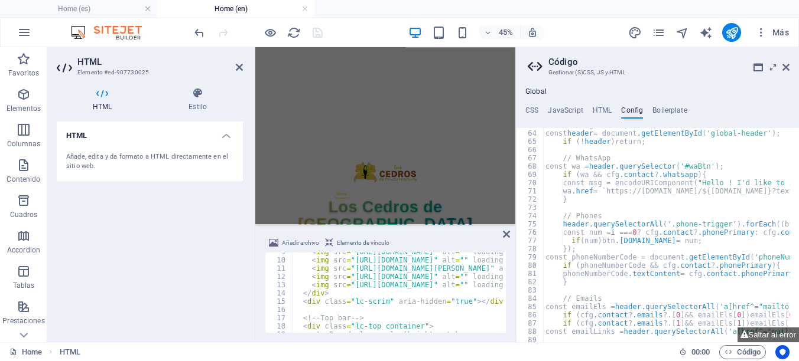
scroll to position [71, 0]
click at [657, 34] on icon "pages" at bounding box center [658, 33] width 14 height 14
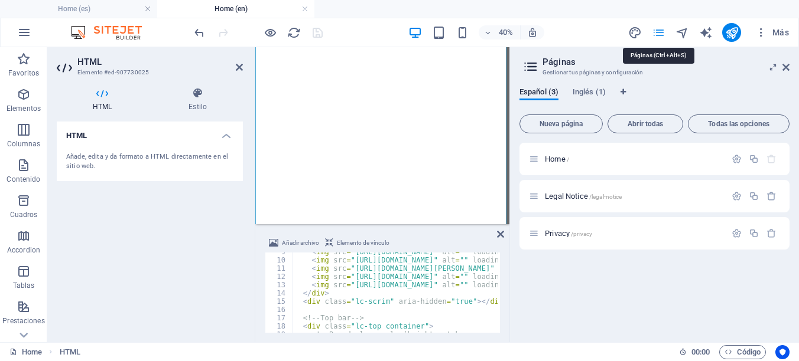
scroll to position [6002, 0]
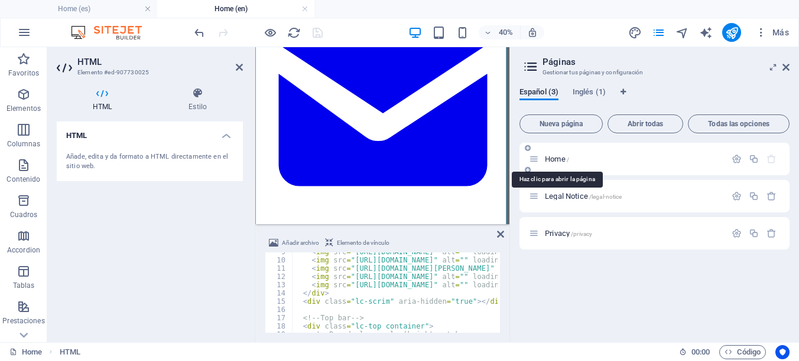
click at [553, 160] on span "Home /" at bounding box center [557, 159] width 24 height 9
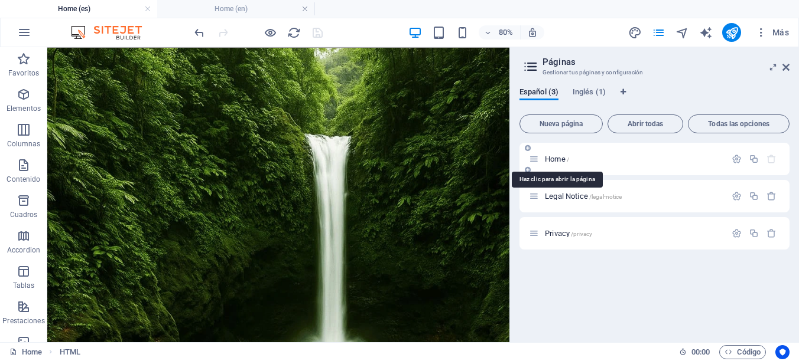
scroll to position [0, 0]
click at [745, 348] on span "Código" at bounding box center [742, 353] width 36 height 14
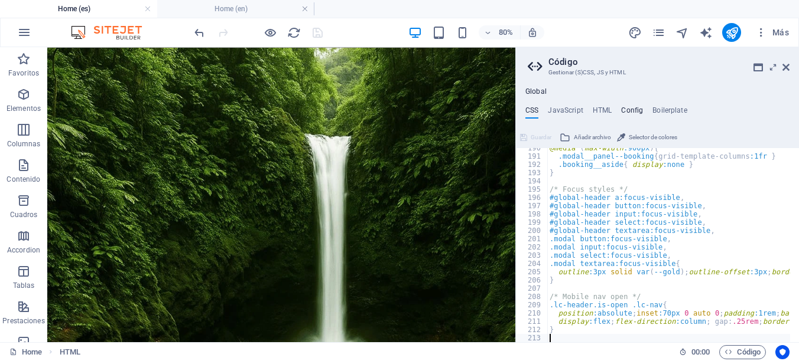
click at [638, 107] on h4 "Config" at bounding box center [632, 112] width 22 height 13
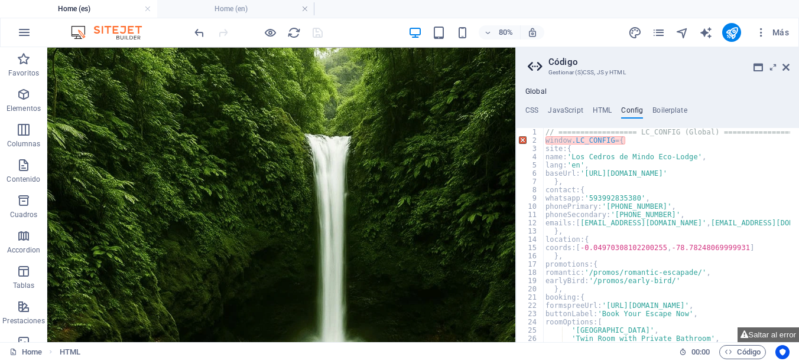
click at [630, 137] on div "// ================== LC_CONFIG (Global) ================== window .LC_CONFIG =…" at bounding box center [666, 235] width 247 height 214
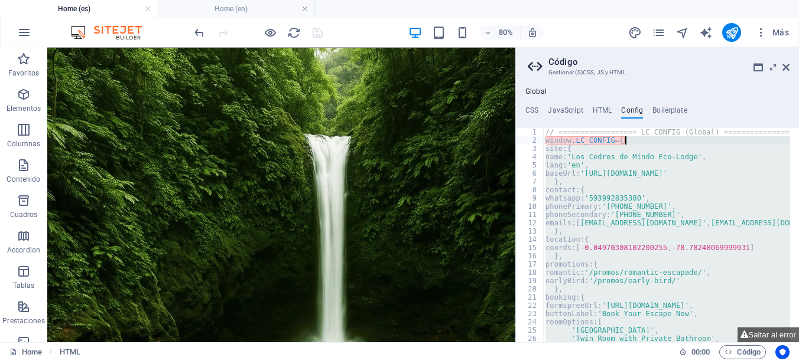
click at [630, 137] on div "// ================== LC_CONFIG (Global) ================== window .LC_CONFIG =…" at bounding box center [666, 235] width 247 height 214
type textarea "[DOMAIN_NAME]_CONFIG = {"
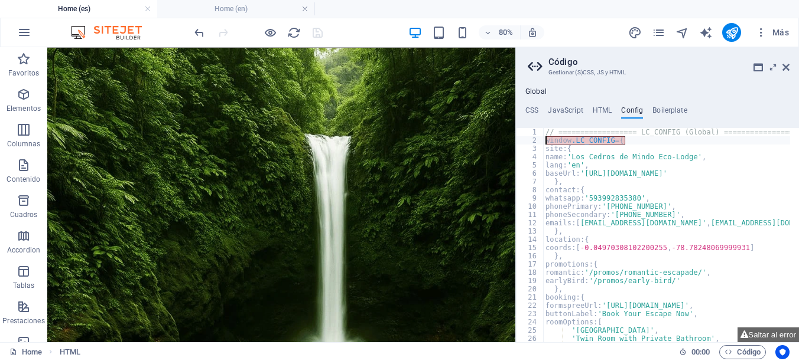
drag, startPoint x: 627, startPoint y: 138, endPoint x: 543, endPoint y: 139, distance: 83.9
click at [543, 139] on div "[DOMAIN_NAME]_CONFIG = { 1 2 3 4 5 6 7 8 9 10 11 12 13 14 15 16 17 18 19 20 21 …" at bounding box center [657, 235] width 283 height 214
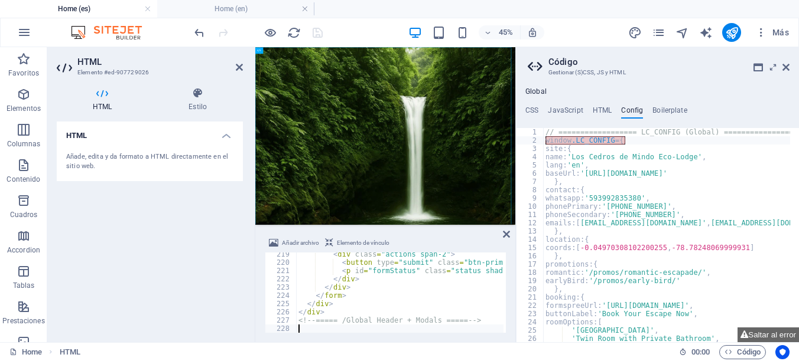
type textarea "<!-- ===== /Global Header + Modals ===== -->"
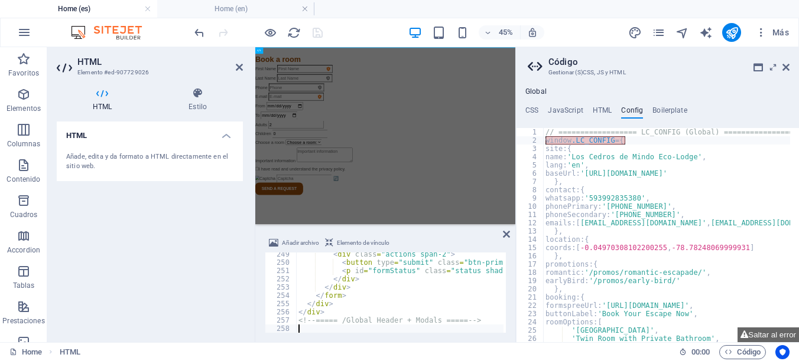
scroll to position [2053, 0]
click at [635, 141] on div "// ================== LC_CONFIG (Global) ================== window .LC_CONFIG =…" at bounding box center [666, 235] width 247 height 214
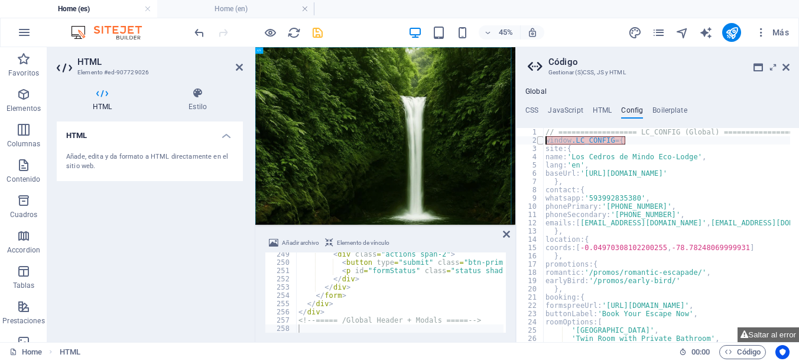
drag, startPoint x: 635, startPoint y: 141, endPoint x: 540, endPoint y: 139, distance: 95.1
click at [540, 139] on div "[DOMAIN_NAME]_CONFIG = { 1 2 3 4 5 6 7 8 9 10 11 12 13 14 15 16 17 18 19 20 21 …" at bounding box center [657, 235] width 283 height 214
type textarea "})();"
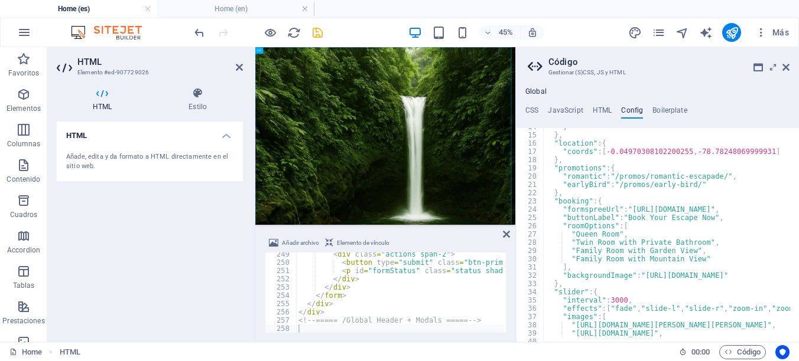
scroll to position [113, 0]
click at [528, 109] on h4 "CSS" at bounding box center [531, 112] width 13 height 13
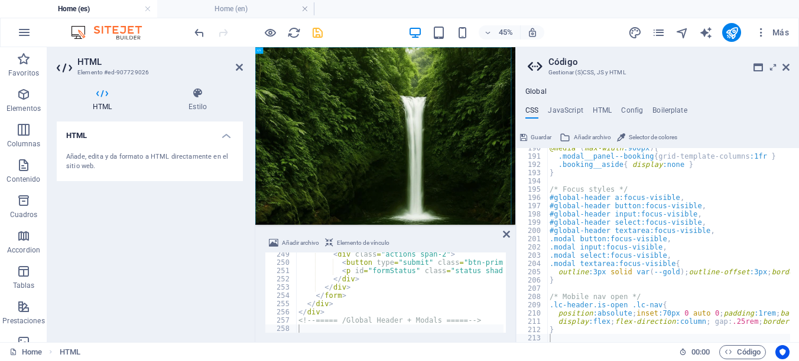
click at [537, 140] on span "Guardar" at bounding box center [540, 138] width 21 height 14
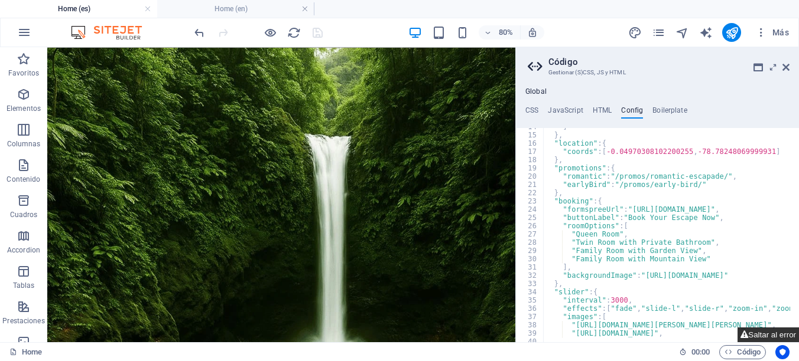
click at [755, 337] on button "Saltar al error" at bounding box center [767, 335] width 61 height 15
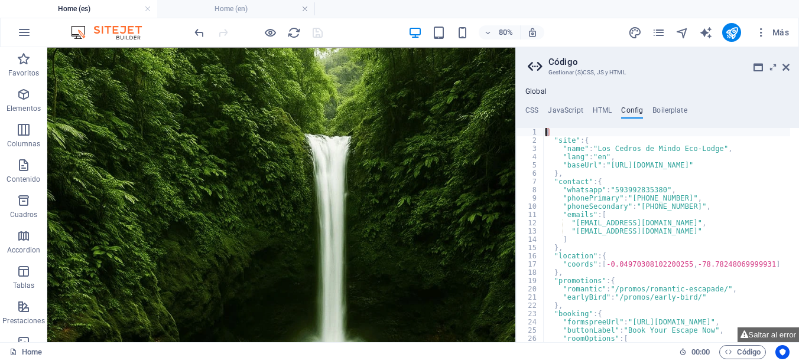
drag, startPoint x: 555, startPoint y: 133, endPoint x: 523, endPoint y: 126, distance: 32.7
click at [523, 126] on div "CSS JavaScript HTML Config Boilerplate 190 191 192 193 194 195 196 197 198 199 …" at bounding box center [657, 224] width 283 height 236
click at [708, 233] on div "{ "site" : { "name" : "Los Cedros de Mindo Eco-Lodge" , "lang" : "en" , "baseUr…" at bounding box center [808, 239] width 530 height 222
type textarea "}"
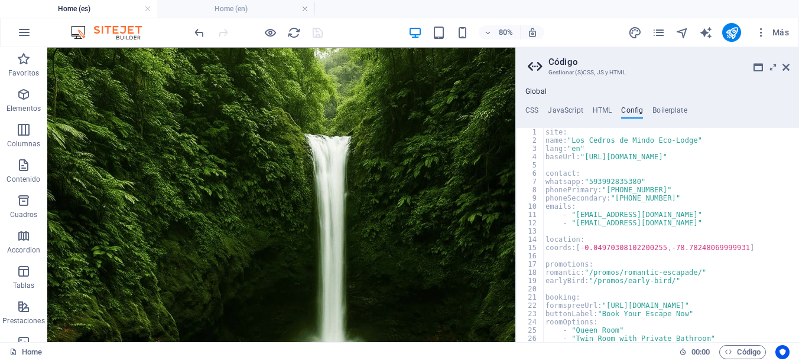
scroll to position [0, 0]
click at [527, 109] on h4 "CSS" at bounding box center [531, 112] width 13 height 13
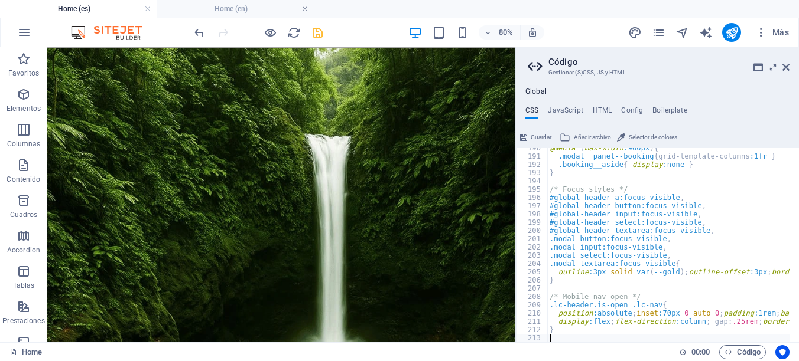
click at [533, 136] on span "Guardar" at bounding box center [540, 138] width 21 height 14
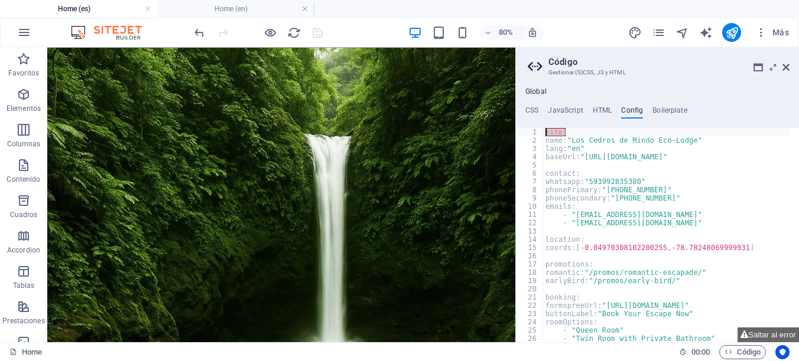
drag, startPoint x: 575, startPoint y: 133, endPoint x: 538, endPoint y: 132, distance: 36.6
click at [538, 132] on div "1 2 3 4 5 6 7 8 9 10 11 12 13 14 15 16 17 18 19 20 21 22 23 24 25 26 27 28 site…" at bounding box center [657, 235] width 283 height 214
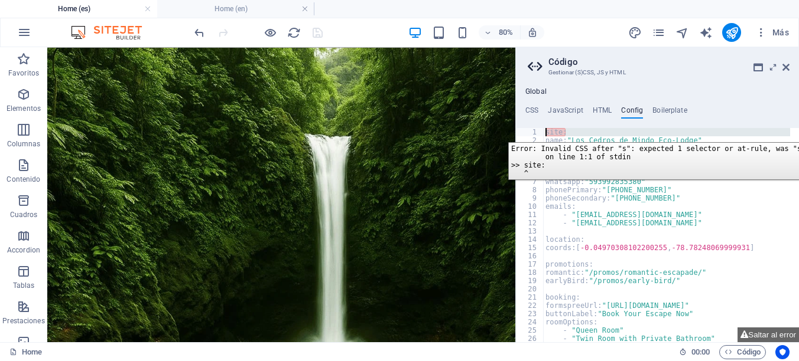
click at [535, 133] on div "1" at bounding box center [530, 132] width 28 height 8
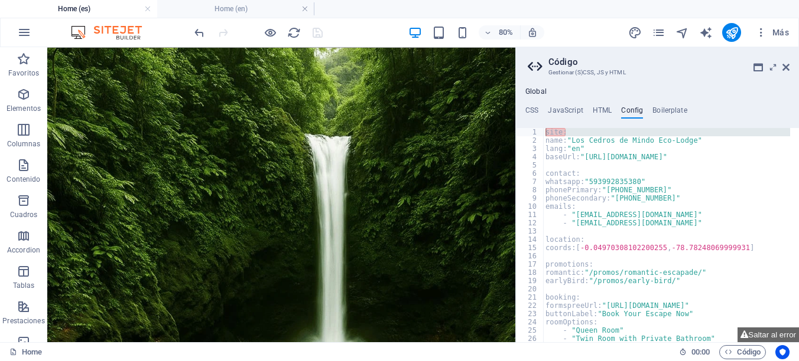
click at [678, 201] on div "site: name: "Los Cedros de Mindo Eco-Lodge" lang: "en" baseUrl: "[URL][DOMAIN_N…" at bounding box center [800, 239] width 514 height 222
type textarea "prefill: true"
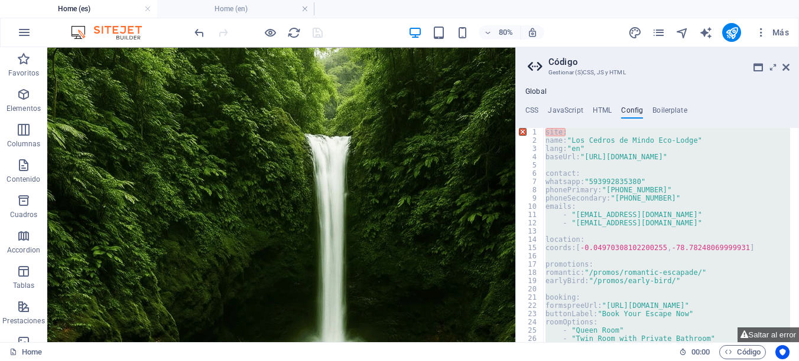
paste textarea
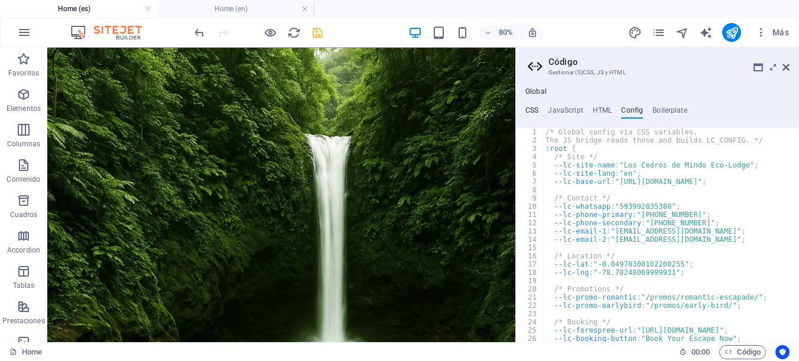
click at [531, 110] on h4 "CSS" at bounding box center [531, 112] width 13 height 13
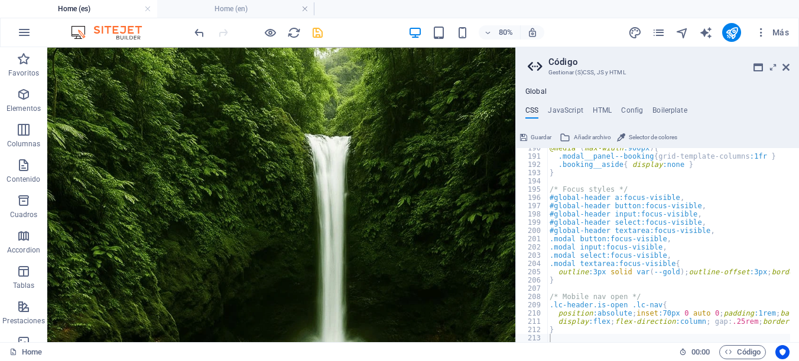
click at [536, 134] on span "Guardar" at bounding box center [540, 138] width 21 height 14
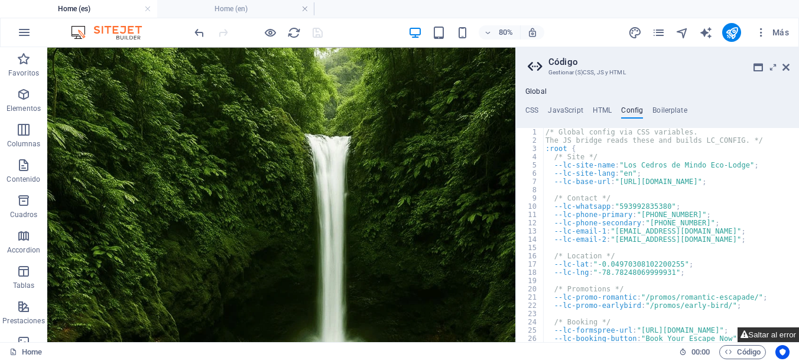
click at [770, 332] on button "Saltar al error" at bounding box center [767, 335] width 61 height 15
type textarea "/* Global config via CSS variables."
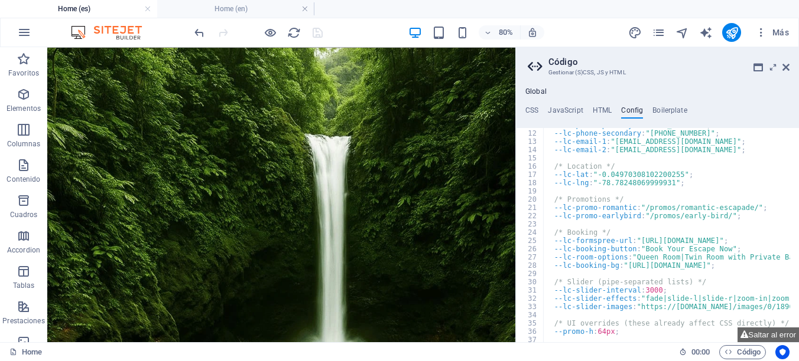
scroll to position [90, 0]
click at [758, 335] on button "Saltar al error" at bounding box center [767, 335] width 61 height 15
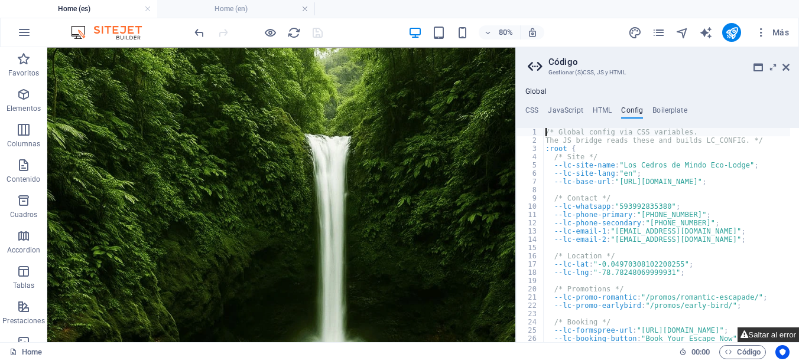
scroll to position [0, 0]
